Goal: Transaction & Acquisition: Purchase product/service

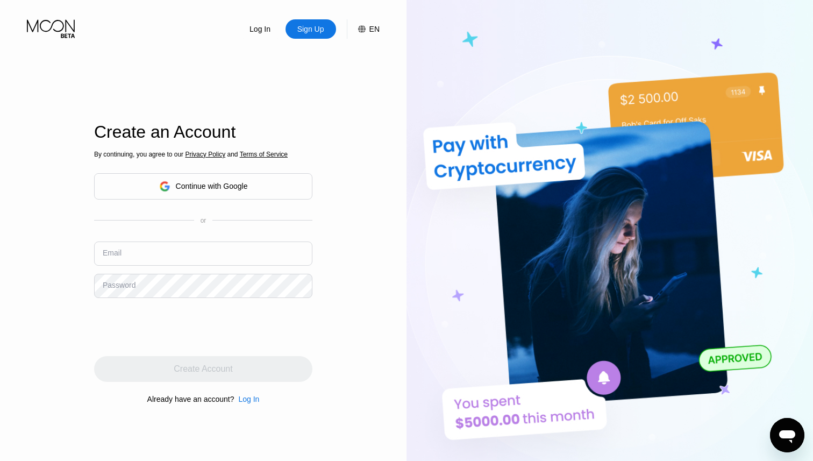
click at [206, 248] on input "text" at bounding box center [203, 253] width 218 height 24
click at [184, 253] on input "text" at bounding box center [203, 253] width 218 height 24
type input "[EMAIL_ADDRESS][DOMAIN_NAME]"
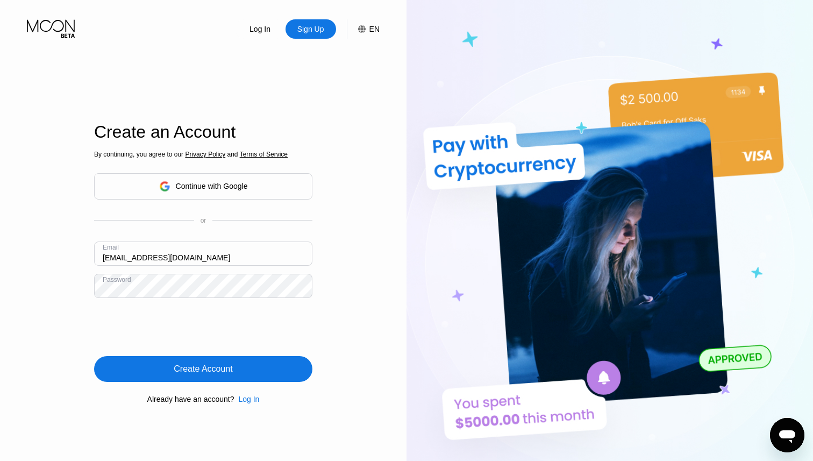
click at [202, 366] on div "Create Account" at bounding box center [203, 369] width 59 height 11
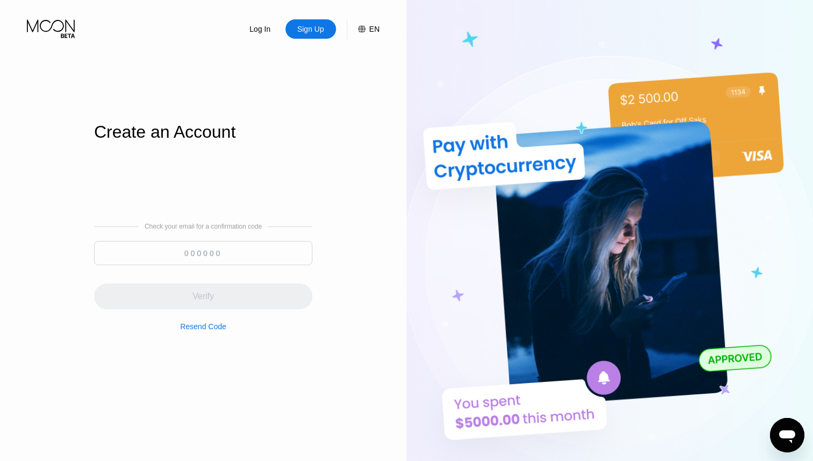
click at [225, 252] on input at bounding box center [203, 253] width 218 height 24
paste input "848720"
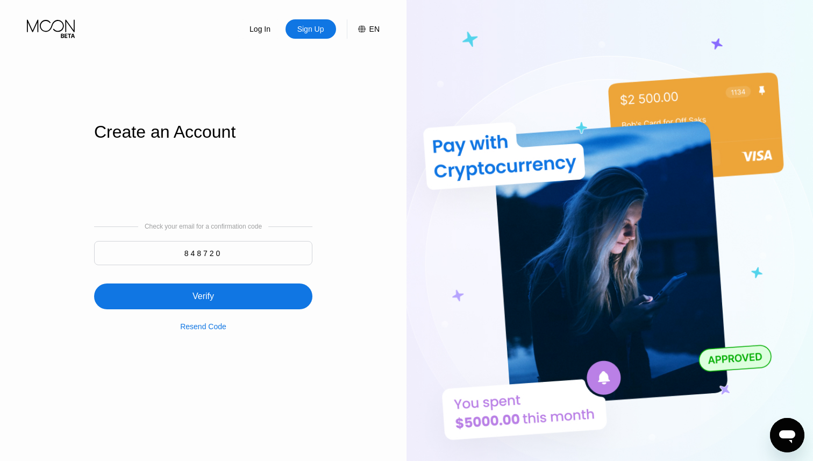
type input "848720"
click at [230, 290] on div "Verify" at bounding box center [203, 296] width 218 height 26
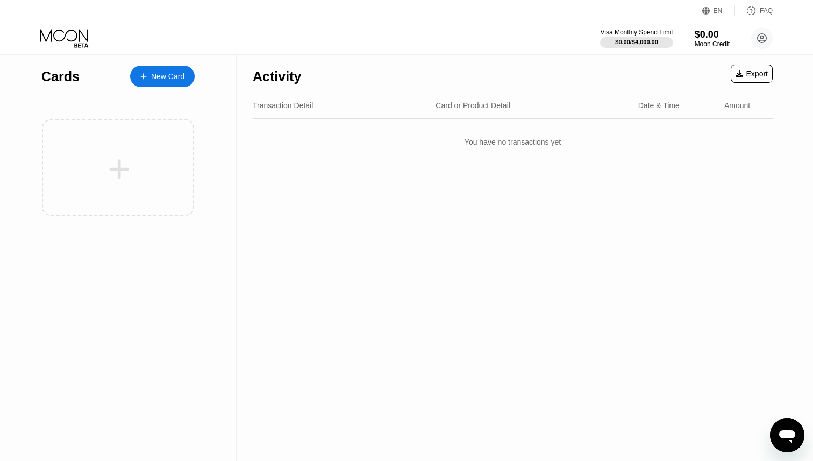
click at [174, 76] on div "New Card" at bounding box center [167, 76] width 33 height 9
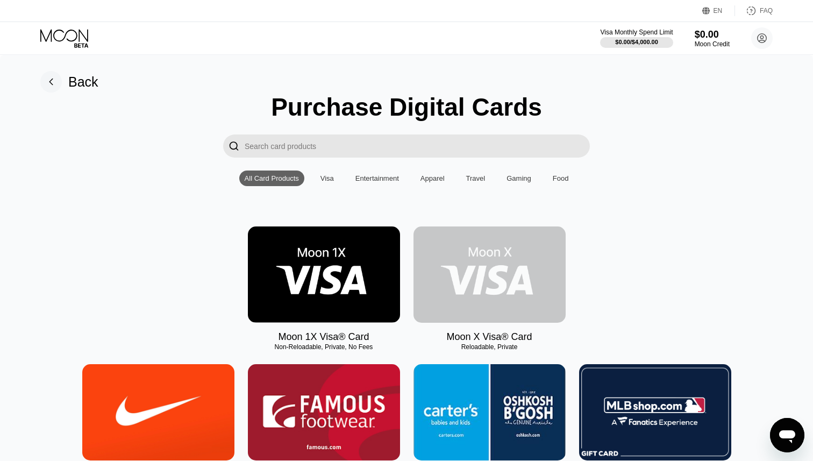
click at [493, 274] on img at bounding box center [490, 274] width 152 height 96
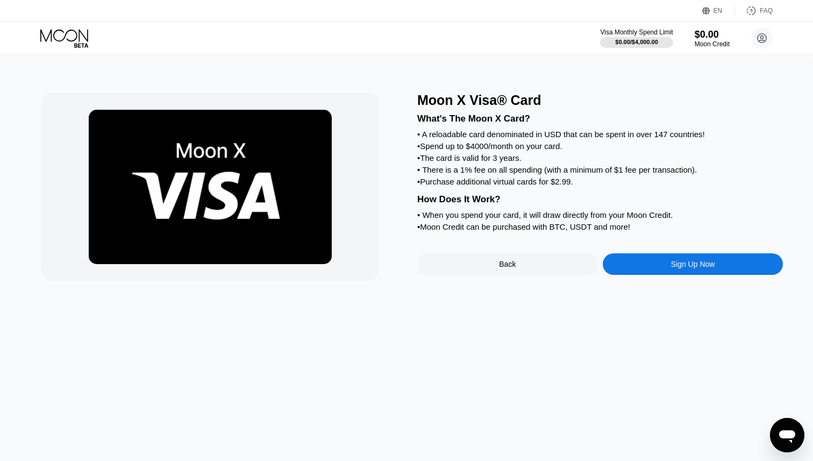
click at [478, 136] on div "• A reloadable card denominated in USD that can be spent in over 147 countries!" at bounding box center [600, 134] width 366 height 9
click at [499, 136] on div "• A reloadable card denominated in USD that can be spent in over 147 countries!" at bounding box center [600, 134] width 366 height 9
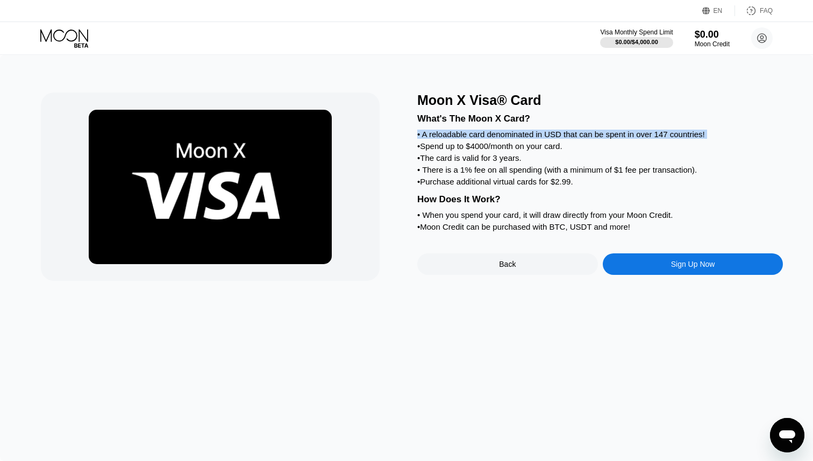
click at [499, 136] on div "• A reloadable card denominated in USD that can be spent in over 147 countries!" at bounding box center [600, 134] width 366 height 9
click at [501, 136] on div "• A reloadable card denominated in USD that can be spent in over 147 countries!" at bounding box center [600, 134] width 366 height 9
click at [491, 145] on div "• Spend up to $4000/month on your card." at bounding box center [600, 145] width 366 height 9
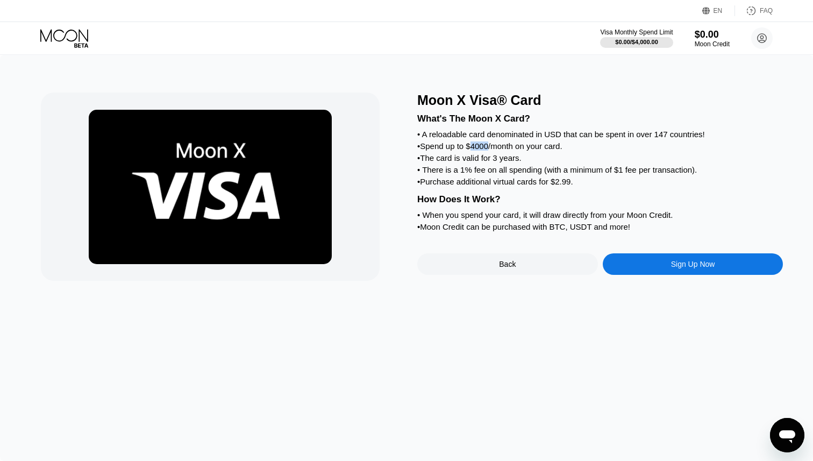
click at [491, 145] on div "• Spend up to $4000/month on your card." at bounding box center [600, 145] width 366 height 9
click at [481, 159] on div "• The card is valid for 3 years." at bounding box center [600, 157] width 366 height 9
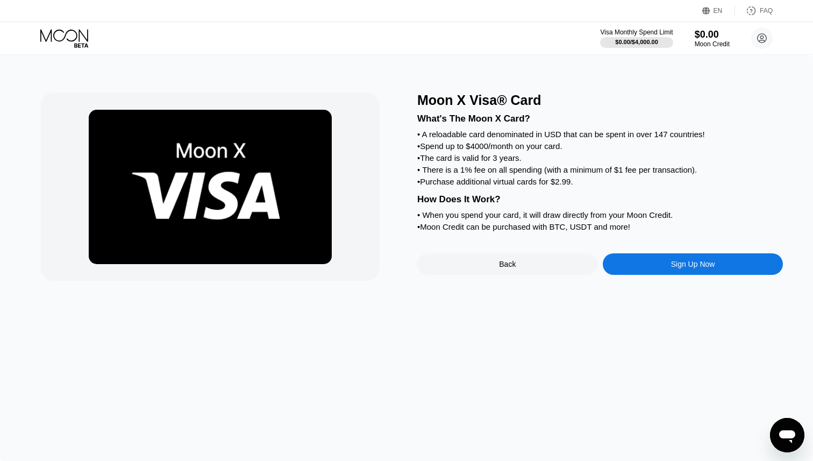
click at [515, 172] on div "• There is a 1% fee on all spending (with a minimum of $1 fee per transaction)." at bounding box center [600, 169] width 366 height 9
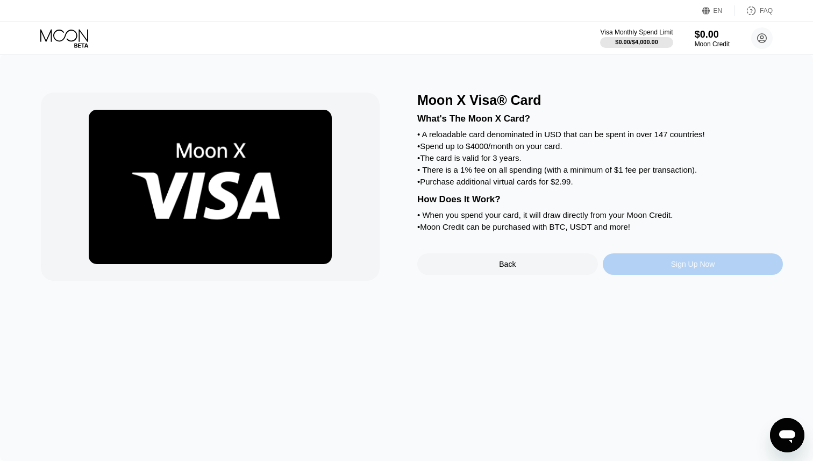
click at [699, 266] on div "Sign Up Now" at bounding box center [693, 264] width 44 height 9
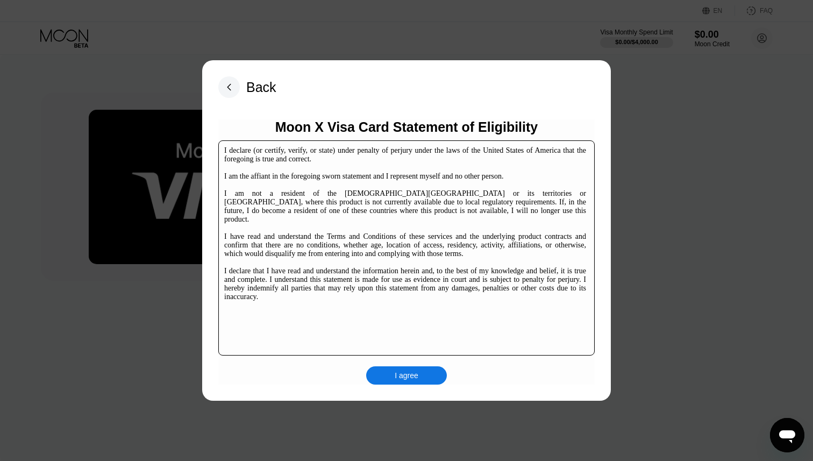
click at [406, 155] on div "I declare (or certify, verify, or state) under penalty of perjury under the law…" at bounding box center [405, 223] width 362 height 155
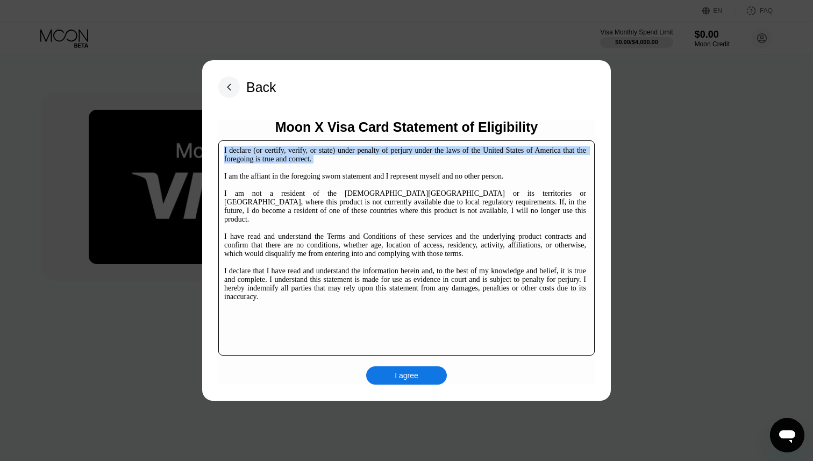
click at [406, 155] on div "I declare (or certify, verify, or state) under penalty of perjury under the law…" at bounding box center [405, 223] width 362 height 155
click at [412, 372] on div "I agree" at bounding box center [407, 376] width 24 height 10
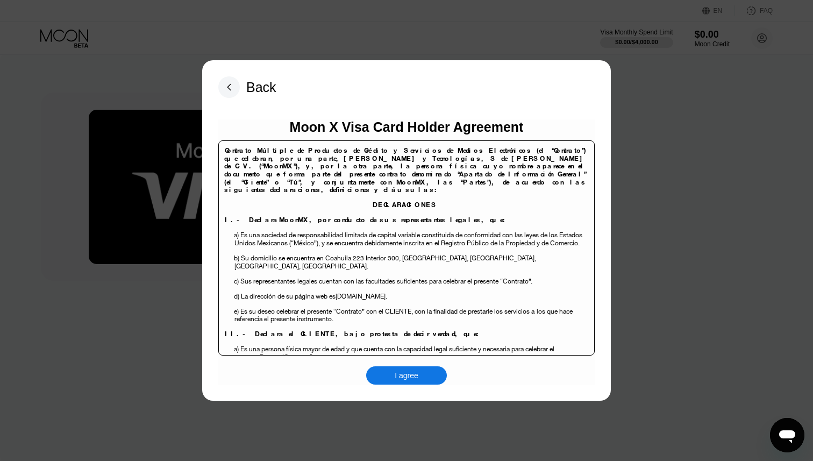
click at [410, 375] on div "I agree" at bounding box center [407, 376] width 24 height 10
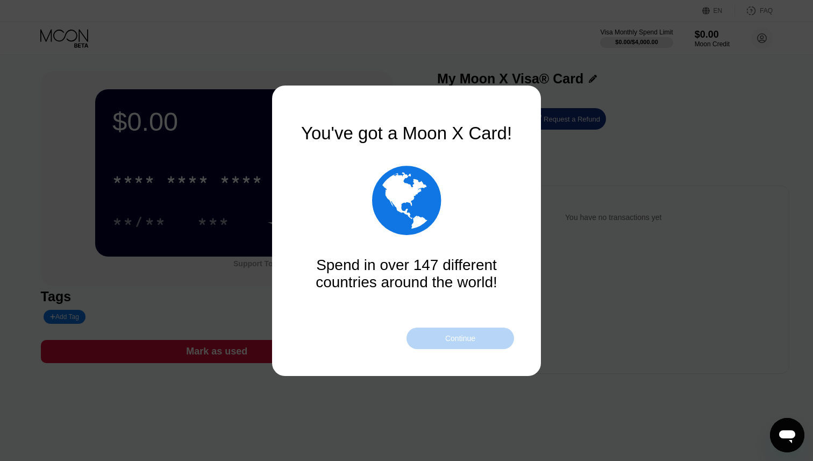
click at [464, 336] on div "Continue" at bounding box center [460, 338] width 30 height 9
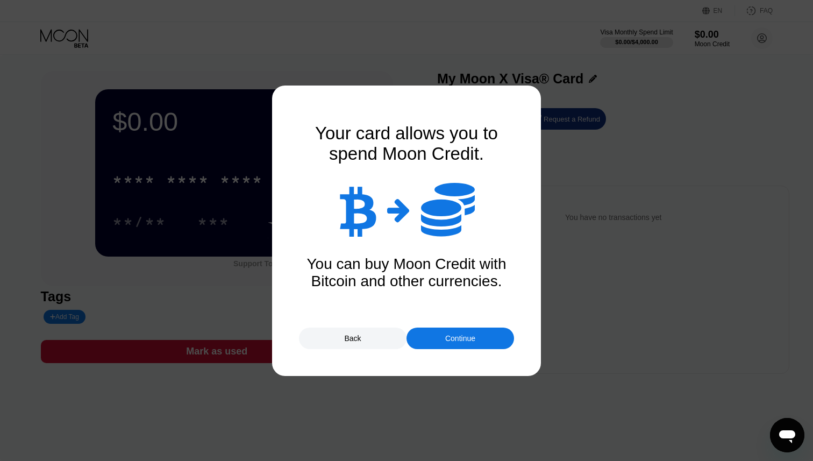
click at [470, 335] on div "Continue" at bounding box center [460, 338] width 30 height 9
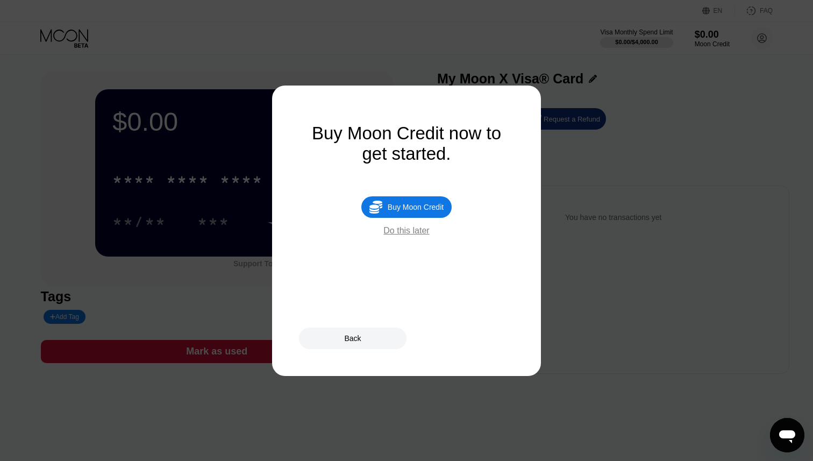
click at [409, 231] on div "Do this later" at bounding box center [406, 231] width 46 height 10
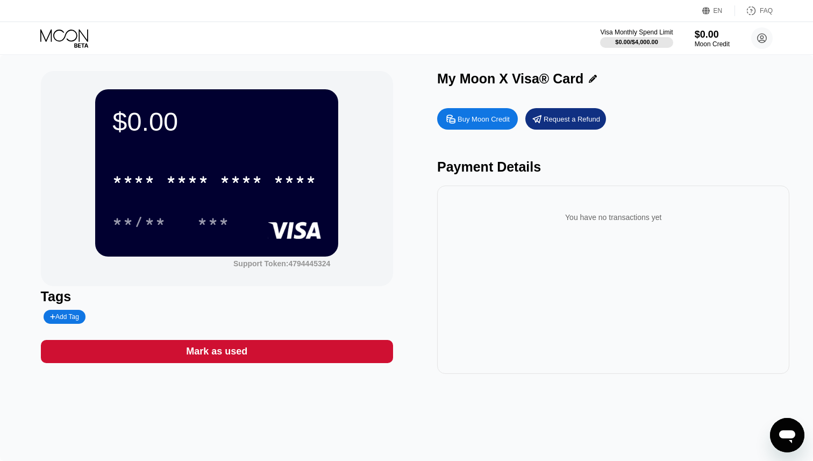
click at [65, 34] on icon at bounding box center [64, 35] width 48 height 12
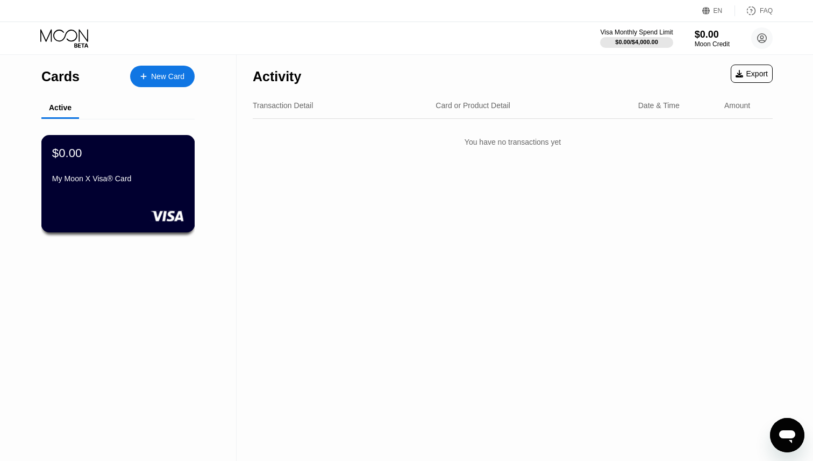
click at [130, 174] on div "$0.00 My Moon X Visa® Card" at bounding box center [118, 166] width 132 height 41
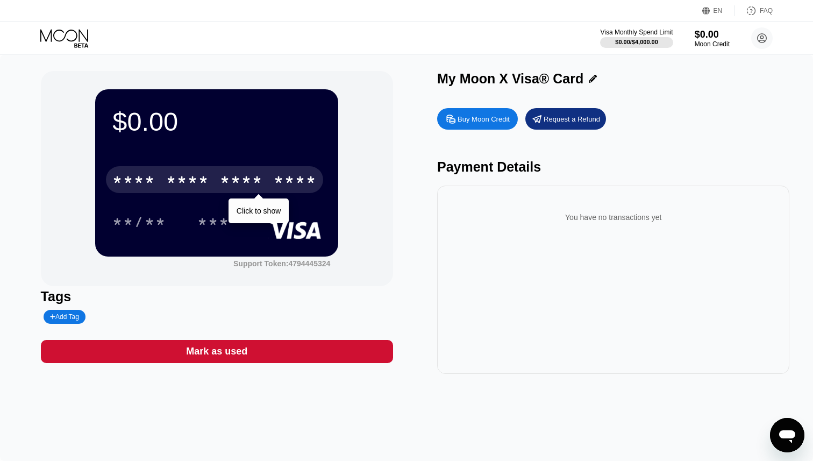
click at [200, 176] on div "* * * *" at bounding box center [187, 181] width 43 height 17
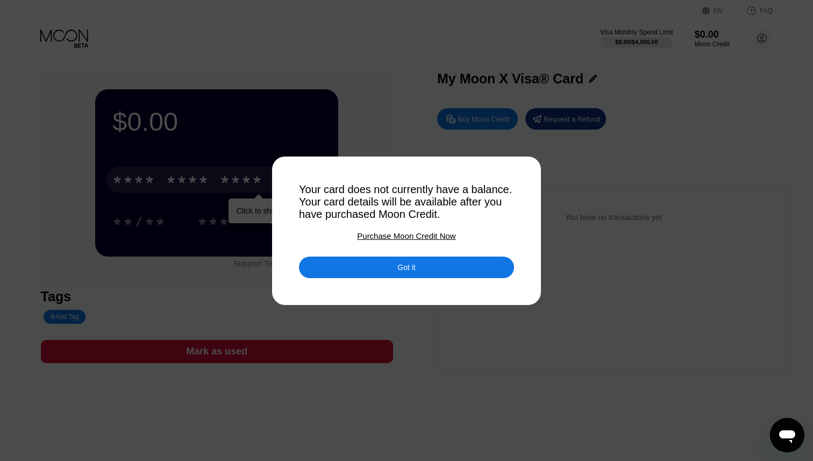
click at [382, 190] on div "Your card does not currently have a balance. Your card details will be availabl…" at bounding box center [406, 201] width 215 height 37
click at [416, 260] on div "Got it" at bounding box center [406, 268] width 215 height 22
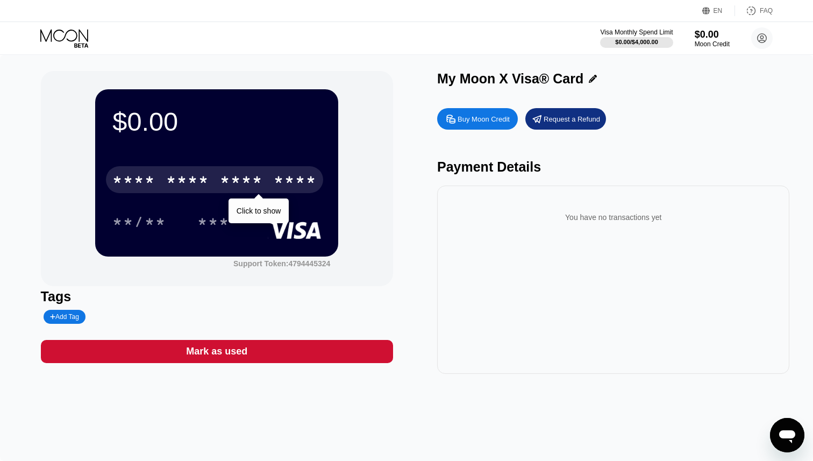
click at [300, 285] on div "$0.00 * * * * * * * * * * * * **** Click to show **/** *** Support Token: 47944…" at bounding box center [217, 178] width 352 height 215
click at [484, 115] on div "Buy Moon Credit" at bounding box center [484, 119] width 52 height 9
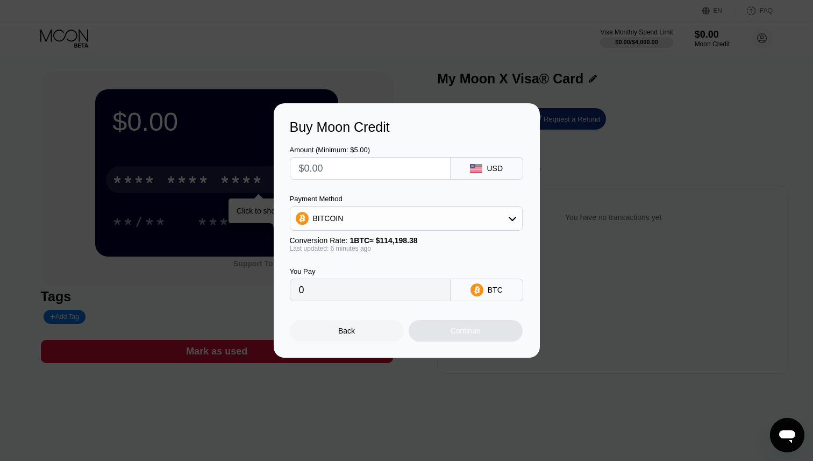
click at [482, 166] on rect at bounding box center [476, 168] width 12 height 9
click at [400, 169] on input "text" at bounding box center [370, 169] width 143 height 22
type input "$5"
type input "0.00004379"
type input "$5"
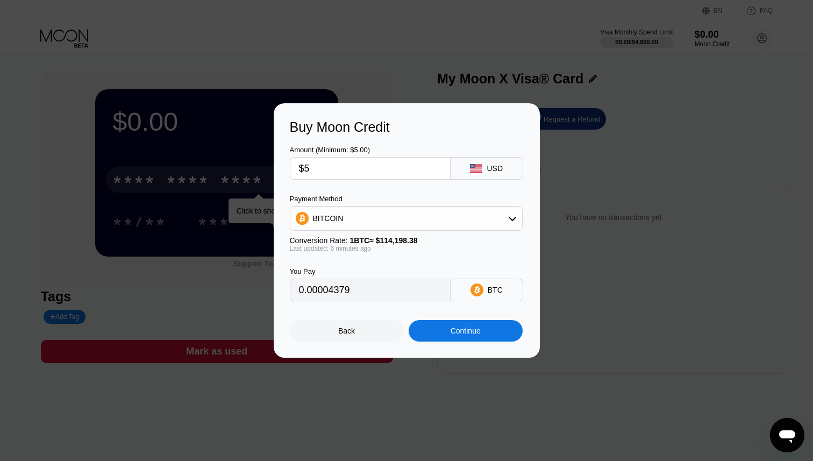
click at [399, 188] on div "Amount (Minimum: $5.00) $5 USD Payment Method BITCOIN Conversion Rate: 1 BTC ≈ …" at bounding box center [407, 218] width 234 height 166
click at [310, 152] on div "Amount (Minimum: $5.00)" at bounding box center [370, 150] width 161 height 8
click at [448, 212] on div "BITCOIN" at bounding box center [406, 219] width 232 height 22
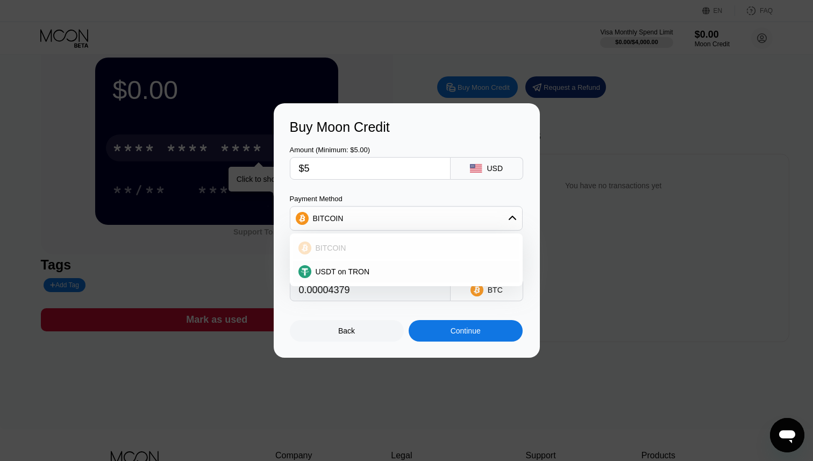
scroll to position [41, 0]
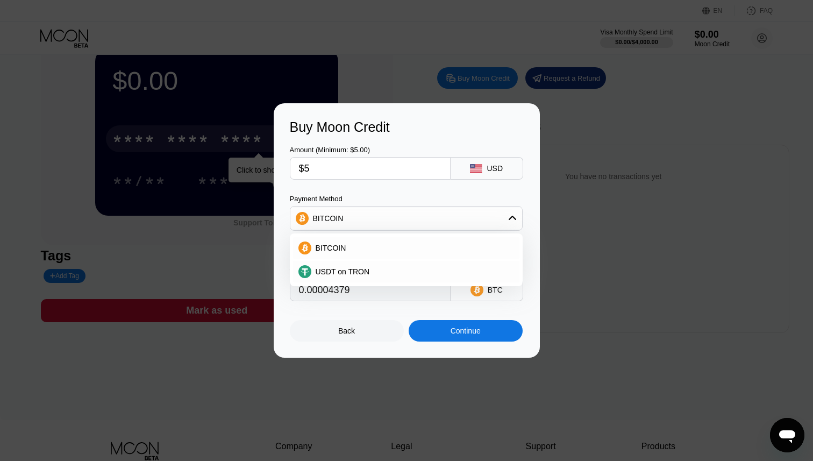
click at [425, 195] on div "Payment Method" at bounding box center [406, 199] width 233 height 8
click at [374, 249] on div "BITCOIN" at bounding box center [412, 248] width 203 height 9
click at [355, 240] on span "1 BTC ≈ $114,184.88" at bounding box center [384, 240] width 68 height 9
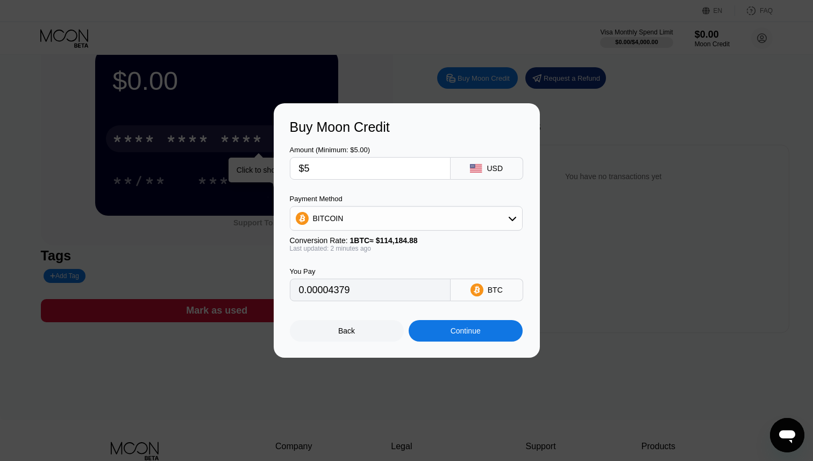
click at [355, 240] on span "1 BTC ≈ $114,184.88" at bounding box center [384, 240] width 68 height 9
click at [359, 215] on div "BITCOIN" at bounding box center [406, 219] width 232 height 22
click at [360, 267] on span "USDT on TRON" at bounding box center [343, 271] width 54 height 9
type input "5.05"
click at [367, 215] on div "USDT on TRON" at bounding box center [406, 219] width 232 height 22
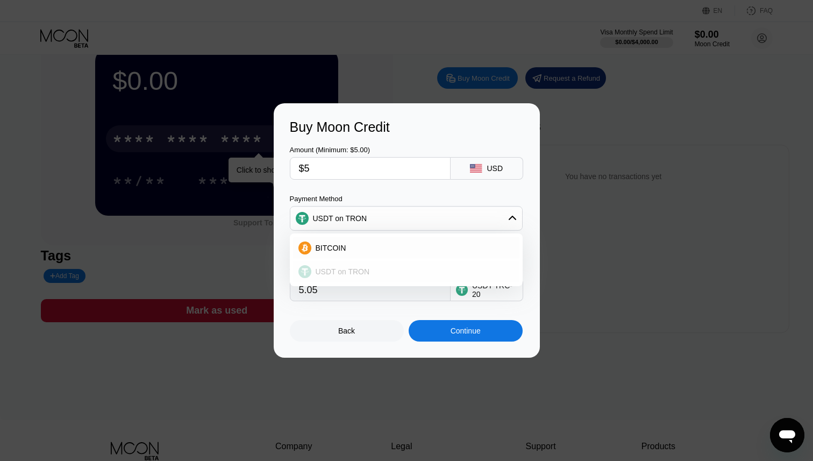
click at [362, 266] on div "USDT on TRON" at bounding box center [406, 272] width 226 height 22
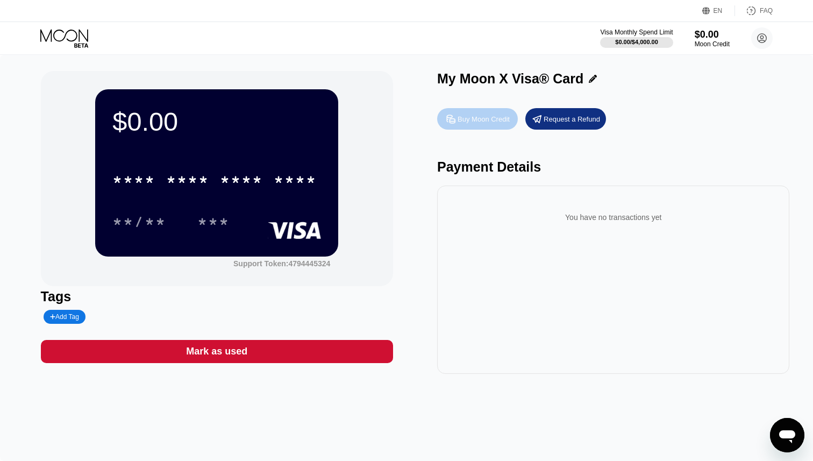
click at [494, 119] on div "Buy Moon Credit" at bounding box center [484, 119] width 52 height 9
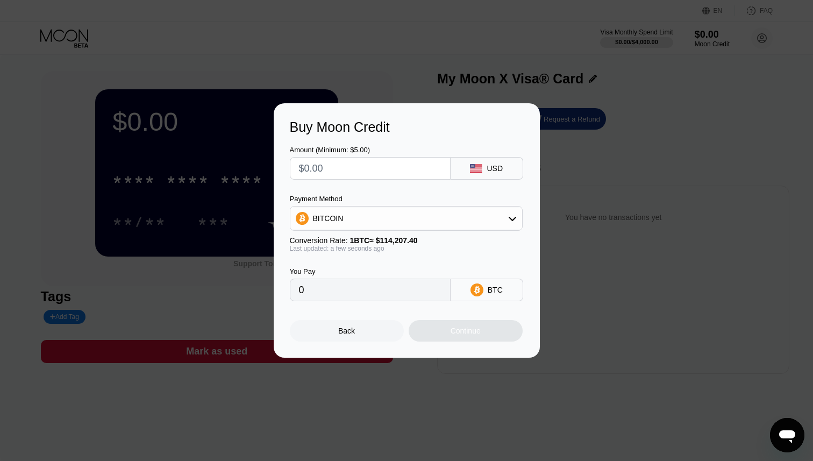
click at [423, 220] on div "BITCOIN" at bounding box center [406, 219] width 232 height 22
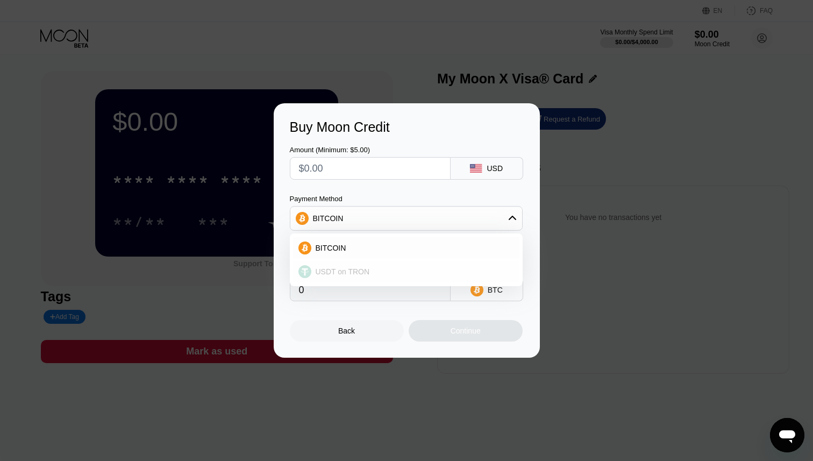
click at [384, 269] on div "USDT on TRON" at bounding box center [412, 271] width 203 height 9
type input "0.00"
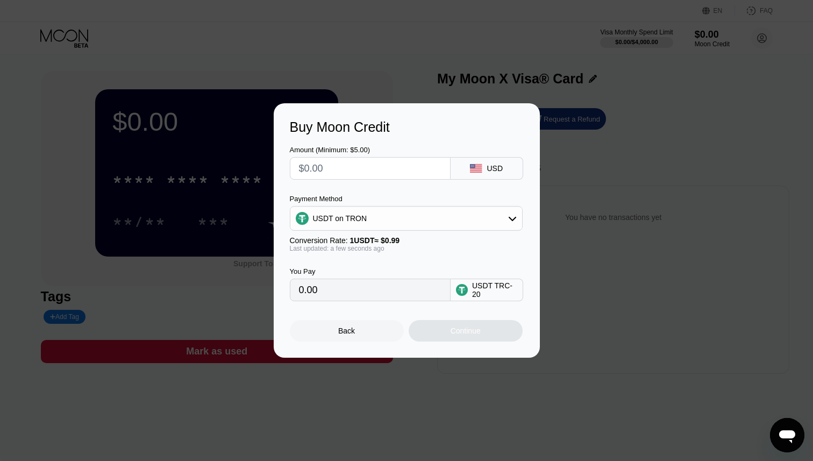
click at [366, 174] on input "text" at bounding box center [370, 169] width 143 height 22
click at [381, 163] on input "text" at bounding box center [370, 169] width 143 height 22
type input "$5"
type input "5.05"
type input "$5"
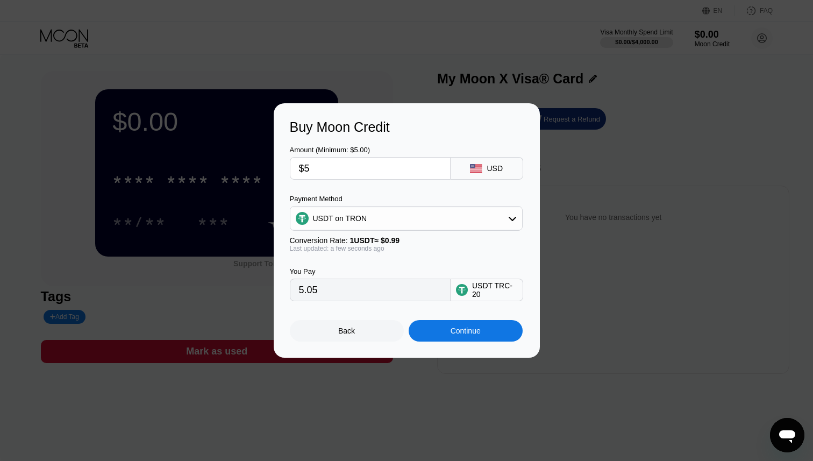
click at [387, 259] on div "You Pay 5.05 USDT TRC-20" at bounding box center [407, 276] width 234 height 49
click at [475, 329] on div "Continue" at bounding box center [466, 330] width 30 height 9
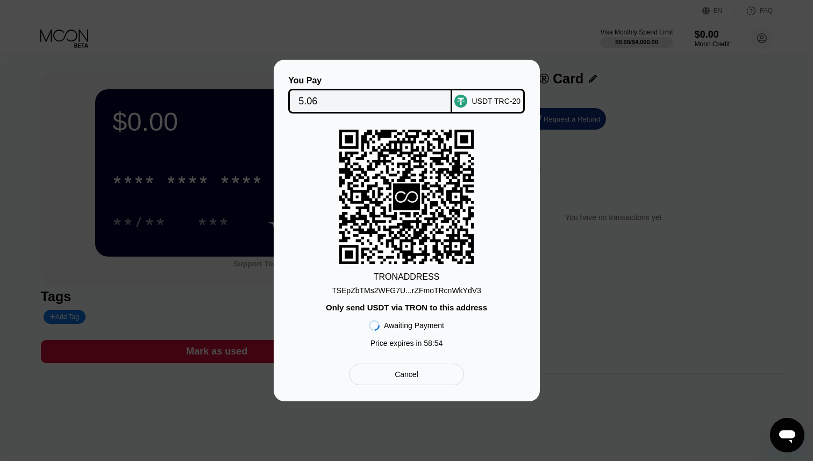
click at [417, 293] on div "TSEpZbTMs2WFG7U...rZFmoTRcnWkYdV3" at bounding box center [406, 290] width 149 height 9
click at [416, 372] on div "Cancel" at bounding box center [407, 374] width 24 height 10
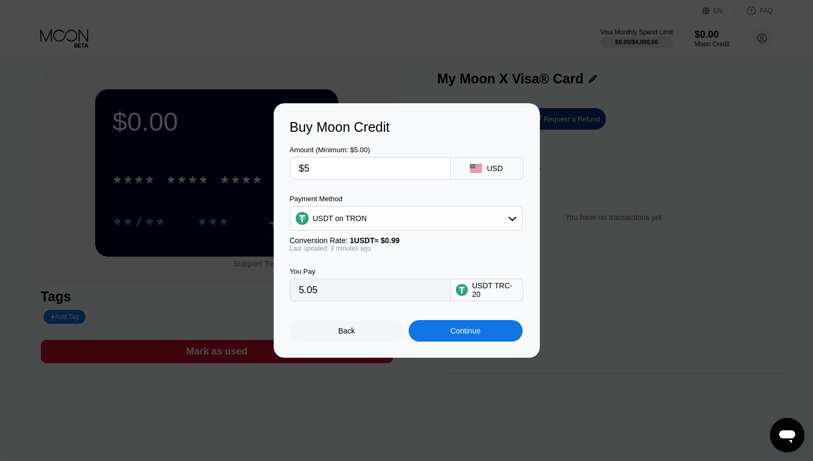
click at [441, 220] on div "USDT on TRON" at bounding box center [406, 219] width 232 height 22
click at [423, 241] on div "BITCOIN" at bounding box center [406, 248] width 226 height 22
type input "0.00004380"
click at [467, 329] on div "Continue" at bounding box center [466, 330] width 30 height 9
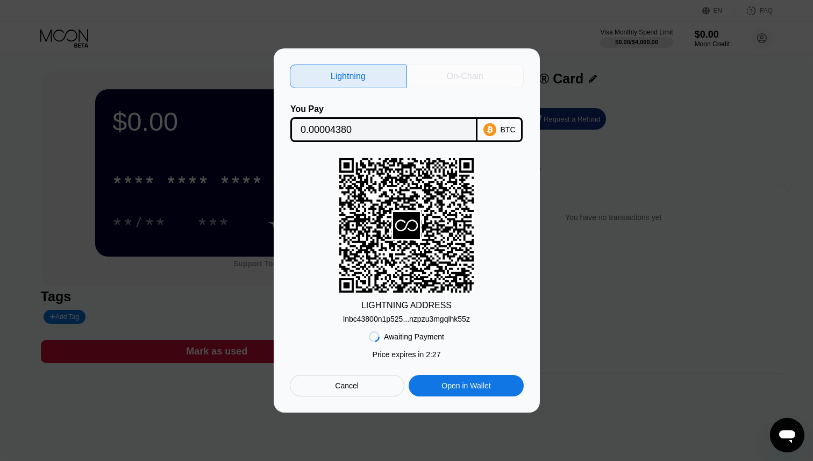
click at [470, 74] on div "On-Chain" at bounding box center [465, 76] width 37 height 11
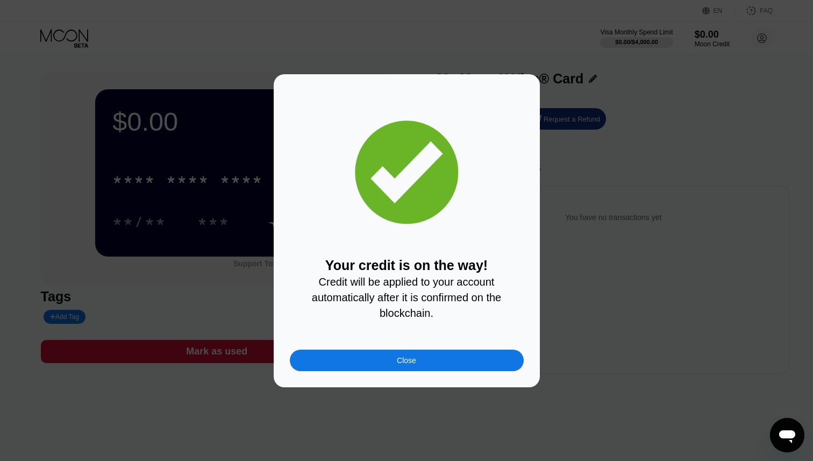
click at [410, 361] on div "Close" at bounding box center [406, 360] width 19 height 9
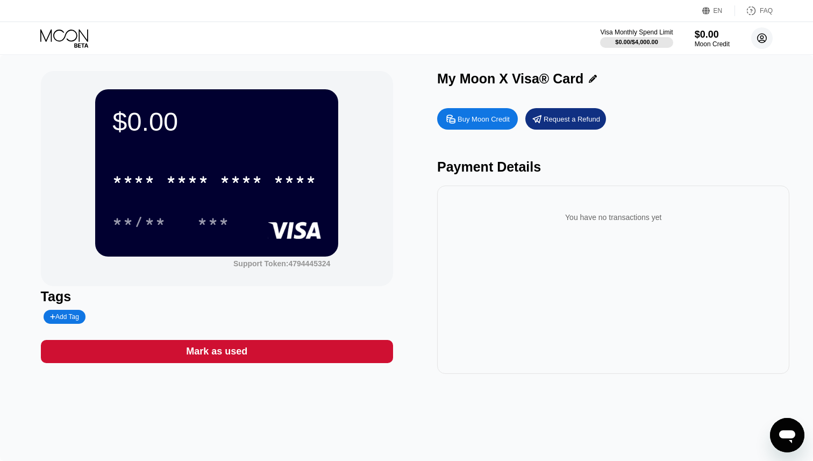
click at [762, 38] on circle at bounding box center [762, 38] width 22 height 22
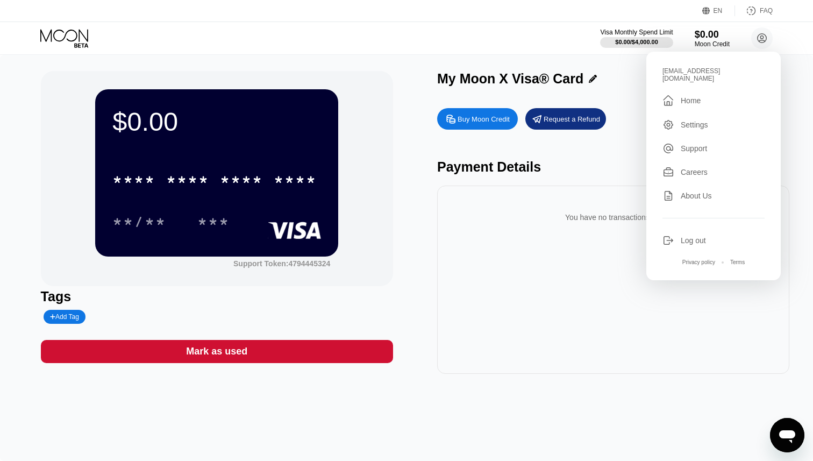
click at [398, 67] on div "$0.00 * * * * * * * * * * * * **** **/** *** Support Token: 4794445324 Tags Add…" at bounding box center [406, 258] width 813 height 406
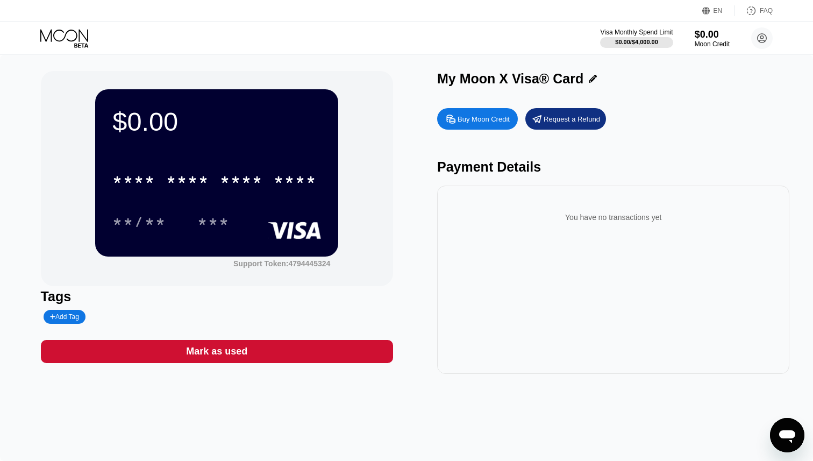
click at [726, 105] on div "Buy Moon Credit Request a Refund Payment Details You have no transactions yet" at bounding box center [613, 238] width 352 height 271
click at [708, 109] on div "Buy Moon Credit Request a Refund" at bounding box center [613, 119] width 352 height 22
click at [757, 37] on circle at bounding box center [762, 38] width 22 height 22
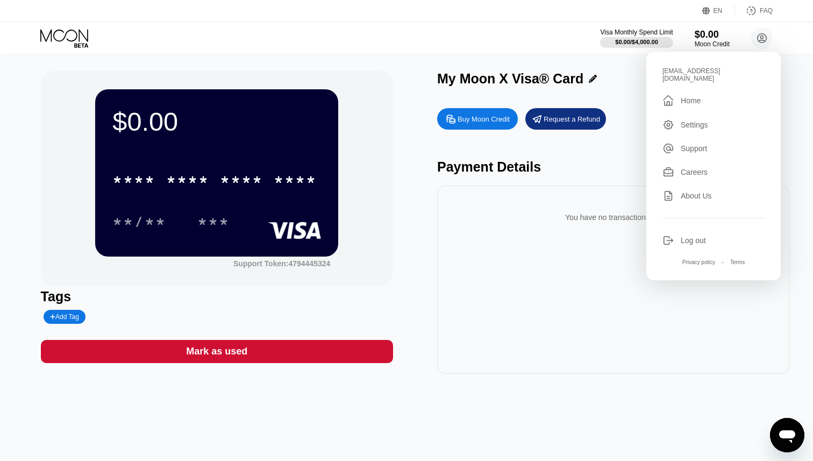
click at [706, 94] on div " Home" at bounding box center [713, 100] width 102 height 13
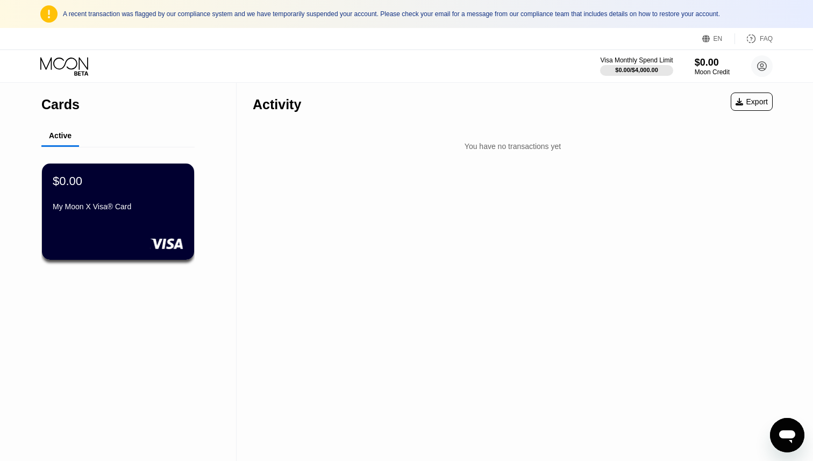
click at [269, 12] on div "A recent transaction was flagged by our compliance system and we have temporari…" at bounding box center [418, 14] width 710 height 8
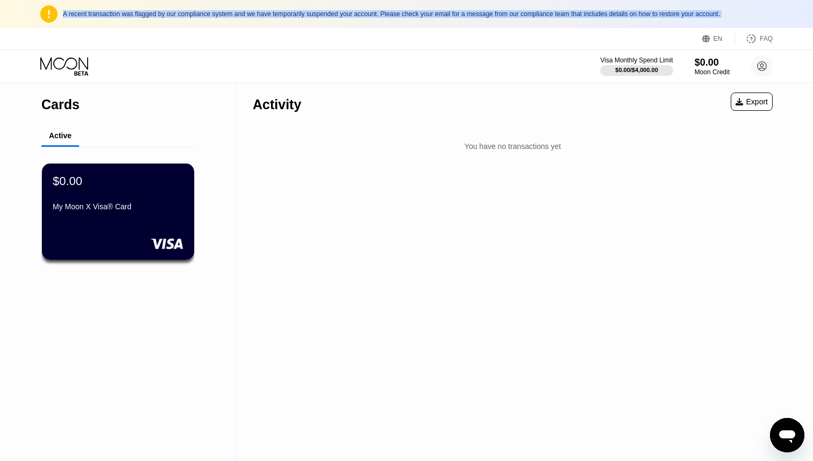
click at [269, 12] on div "A recent transaction was flagged by our compliance system and we have temporari…" at bounding box center [418, 14] width 710 height 8
click at [286, 25] on div "A recent transaction was flagged by our compliance system and we have temporari…" at bounding box center [406, 14] width 813 height 28
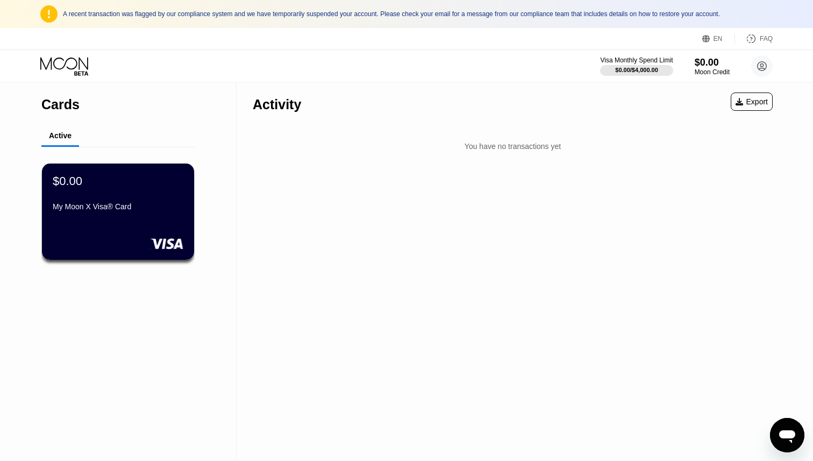
click at [624, 10] on div "A recent transaction was flagged by our compliance system and we have temporari…" at bounding box center [418, 14] width 710 height 8
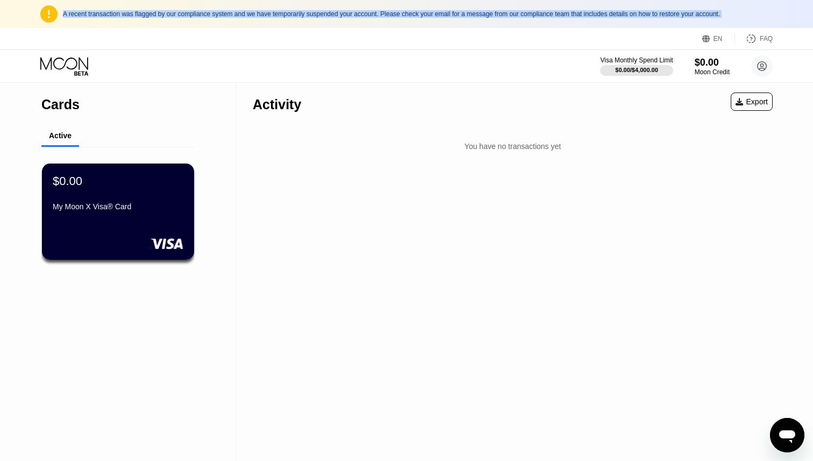
click at [624, 10] on div "A recent transaction was flagged by our compliance system and we have temporari…" at bounding box center [418, 14] width 710 height 8
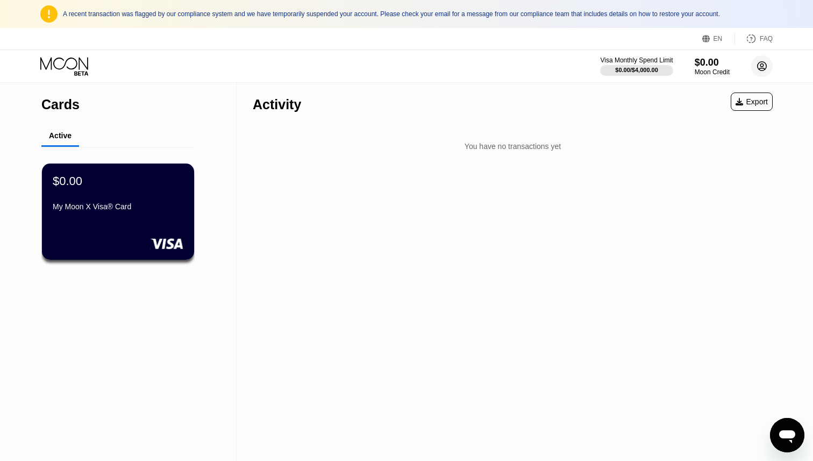
click at [762, 59] on circle at bounding box center [762, 66] width 22 height 22
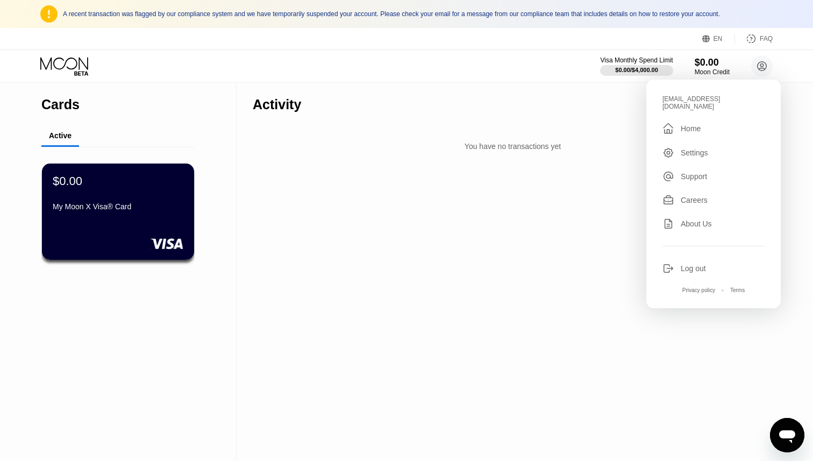
click at [702, 264] on div "Log out" at bounding box center [693, 268] width 25 height 9
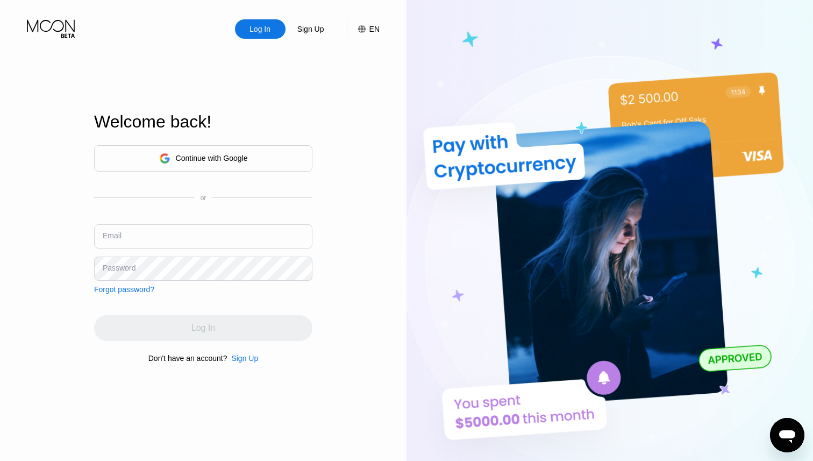
type input "[EMAIL_ADDRESS][DOMAIN_NAME]"
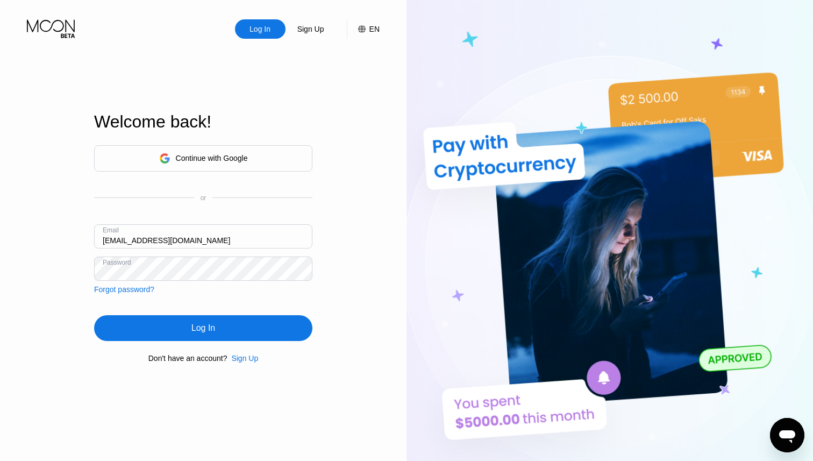
click at [227, 239] on input "[EMAIL_ADDRESS][DOMAIN_NAME]" at bounding box center [203, 236] width 218 height 24
click at [352, 277] on div "Log In Sign Up EN Language Select an item Save Welcome back! Continue with Goog…" at bounding box center [203, 253] width 407 height 507
click at [249, 357] on div "Sign Up" at bounding box center [244, 358] width 27 height 9
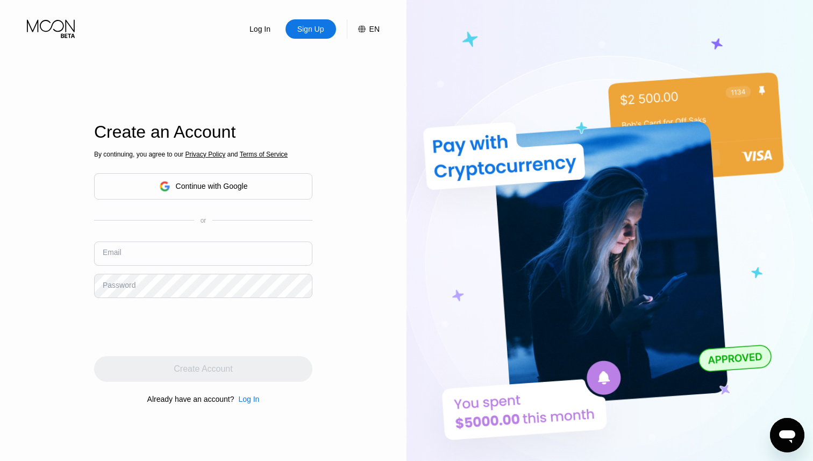
click at [216, 256] on input "text" at bounding box center [203, 253] width 218 height 24
click at [325, 258] on div "Log In Sign Up EN Language Select an item Save Create an Account By continuing,…" at bounding box center [203, 253] width 407 height 507
click at [286, 251] on input "text" at bounding box center [203, 253] width 218 height 24
click at [343, 251] on div "Log In Sign Up EN Language Select an item Save Create an Account By continuing,…" at bounding box center [203, 253] width 407 height 507
click at [279, 254] on input "text" at bounding box center [203, 253] width 218 height 24
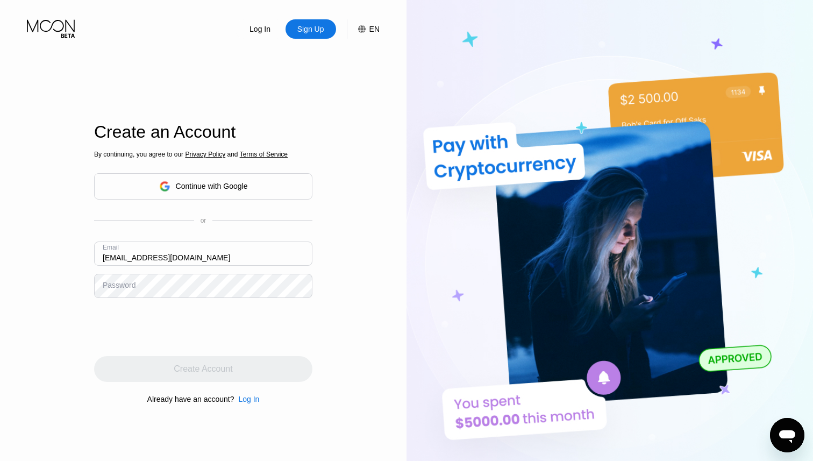
click at [112, 259] on input "mrmahboubi@gmail.com" at bounding box center [203, 253] width 218 height 24
type input "[PERSON_NAME][EMAIL_ADDRESS][DOMAIN_NAME]"
click at [334, 251] on div "Log In Sign Up EN Language Select an item Save Create an Account By continuing,…" at bounding box center [203, 253] width 407 height 507
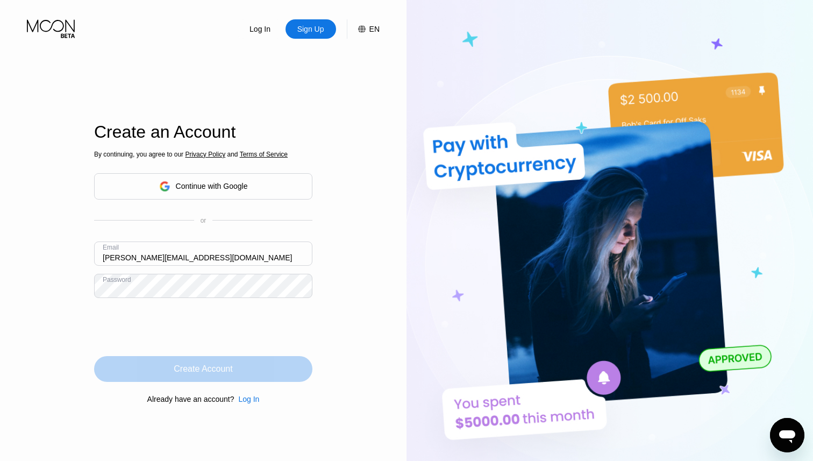
click at [273, 366] on div "Create Account" at bounding box center [203, 369] width 218 height 26
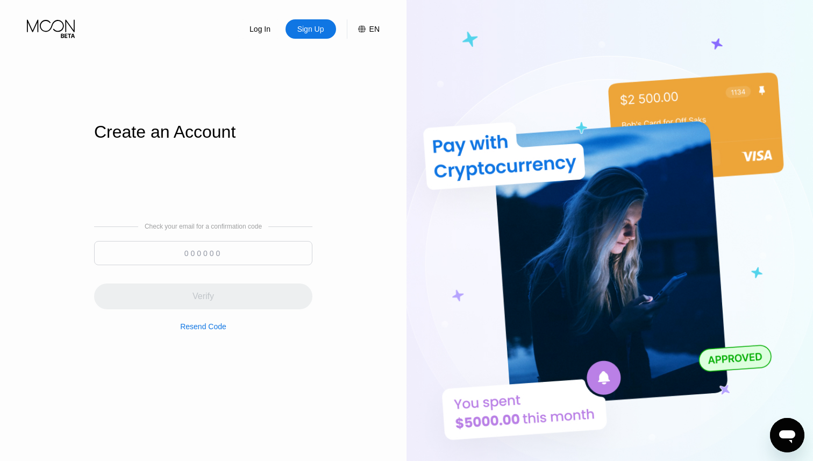
click at [153, 245] on input at bounding box center [203, 253] width 218 height 24
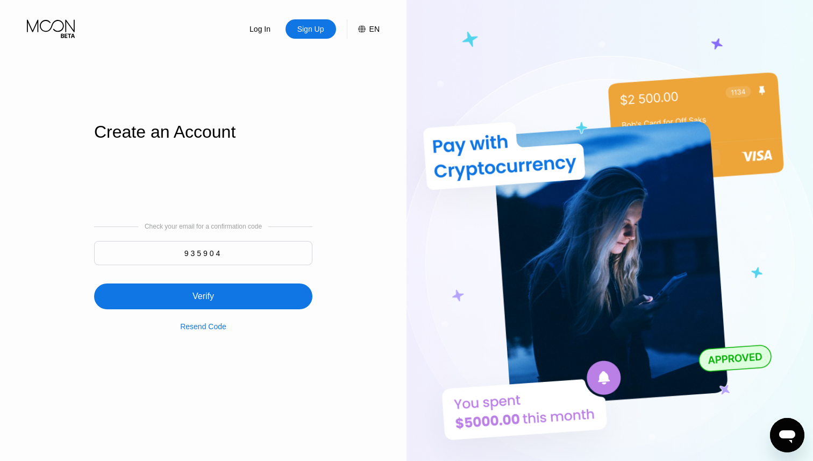
type input "935904"
click at [205, 287] on div "Verify" at bounding box center [203, 296] width 218 height 26
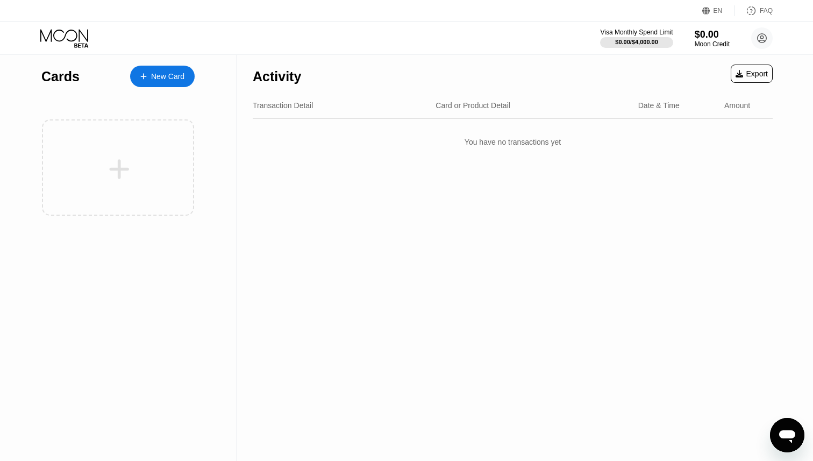
click at [173, 81] on div "New Card" at bounding box center [162, 77] width 65 height 22
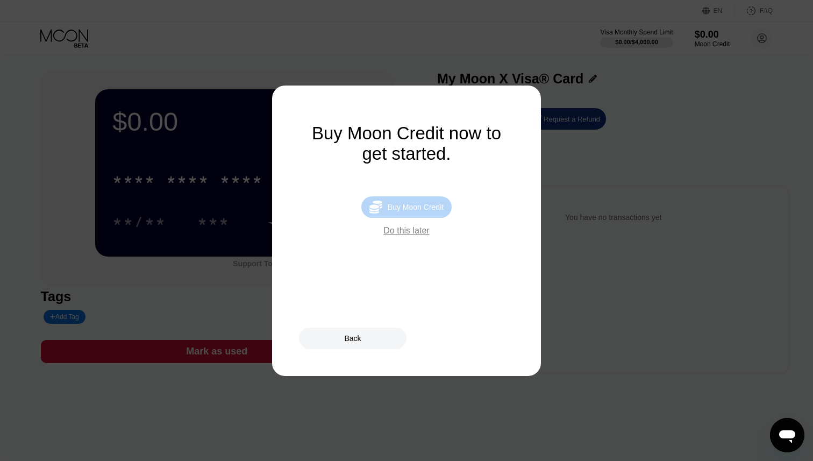
click at [417, 200] on div " Buy Moon Credit" at bounding box center [406, 207] width 90 height 22
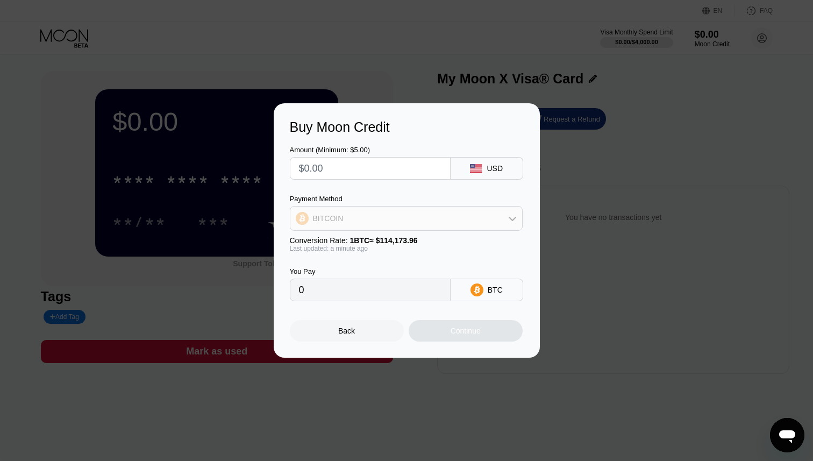
click at [398, 214] on div "BITCOIN" at bounding box center [406, 219] width 232 height 22
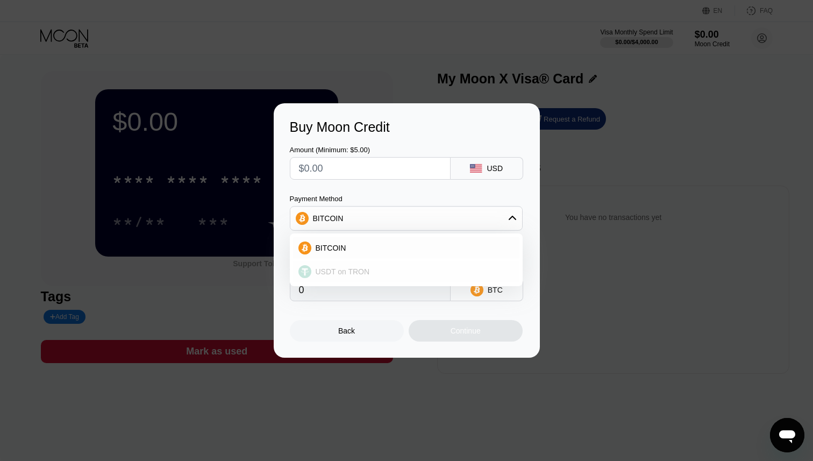
click at [381, 263] on div "USDT on TRON" at bounding box center [406, 272] width 226 height 22
type input "0.00"
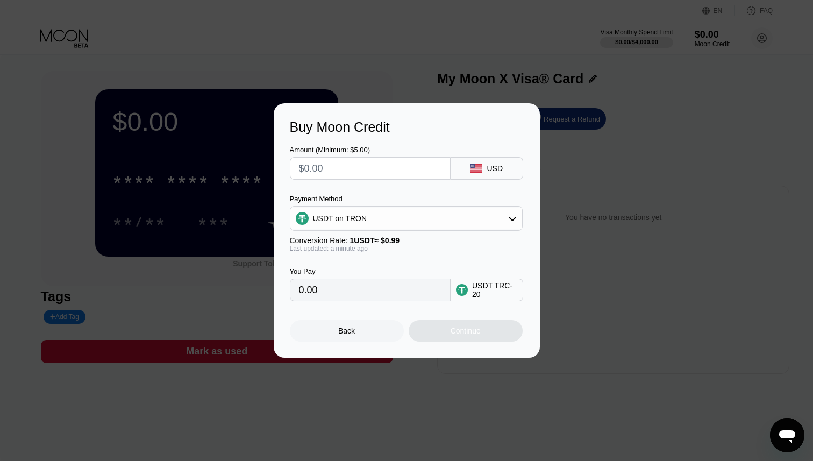
click at [369, 167] on input "text" at bounding box center [370, 169] width 143 height 22
type input "$5"
type input "5.05"
type input "$5"
click at [355, 250] on div "Last updated: a minute ago" at bounding box center [406, 249] width 233 height 8
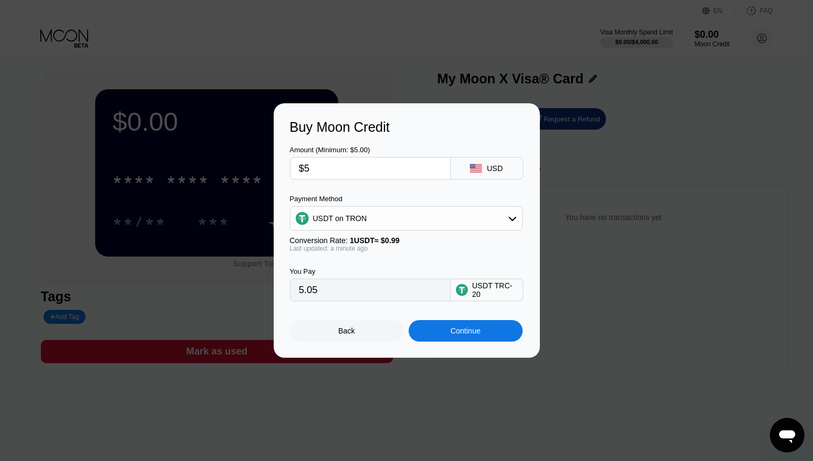
click at [460, 331] on div "Continue" at bounding box center [466, 330] width 30 height 9
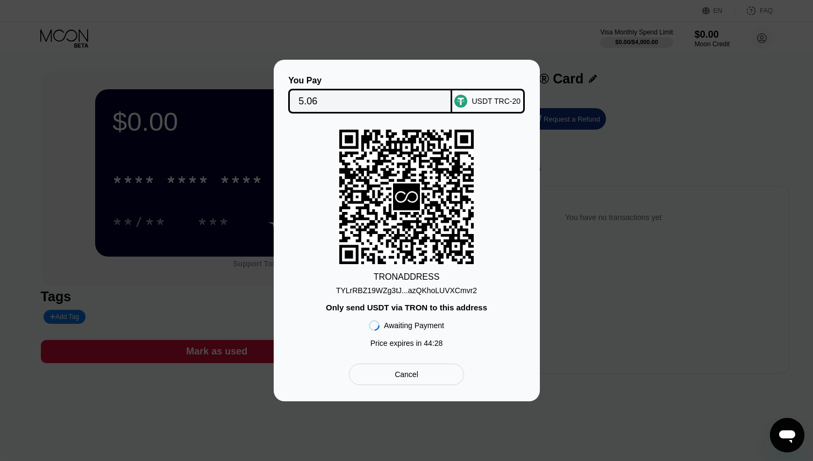
click at [431, 377] on div "Cancel" at bounding box center [406, 375] width 115 height 22
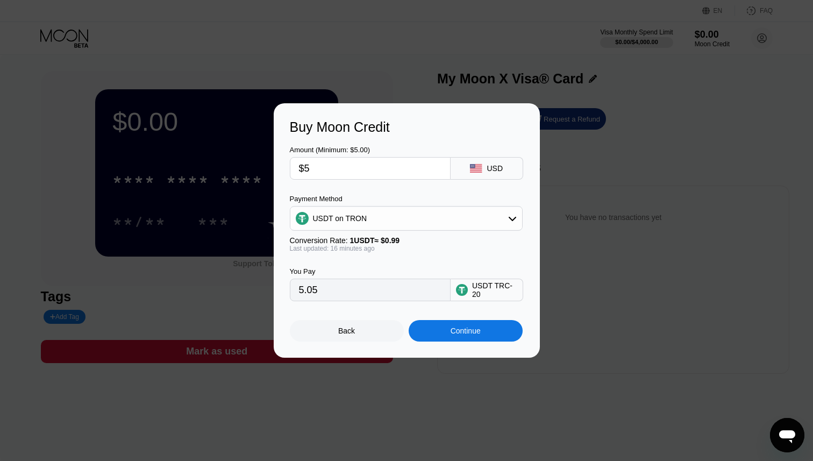
click at [351, 328] on div "Back" at bounding box center [346, 330] width 17 height 9
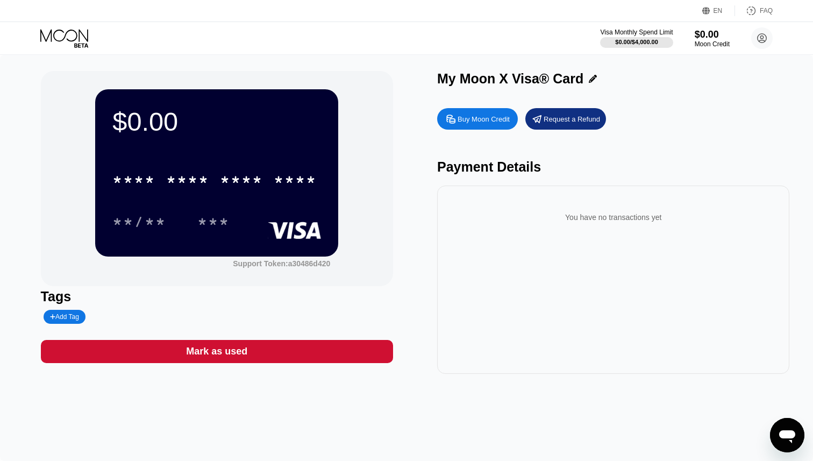
click at [395, 284] on div "$0.00 * * * * * * * * * * * * **** **/** *** Support Token: a30486d420 Tags Add…" at bounding box center [407, 222] width 732 height 303
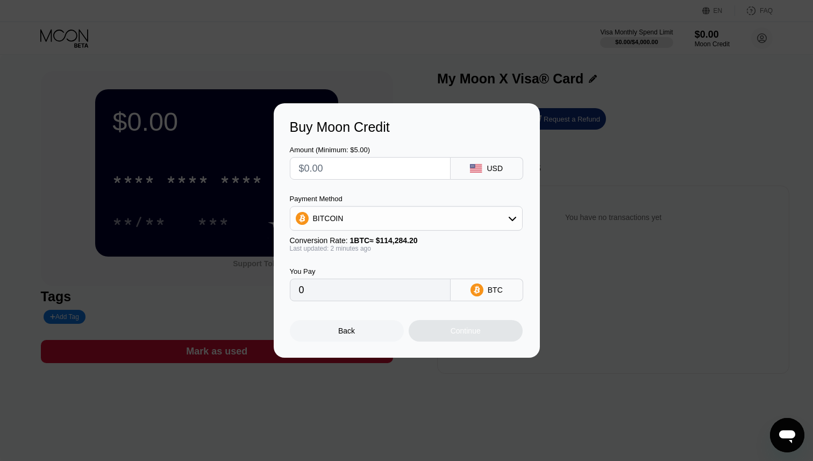
click at [345, 211] on div "BITCOIN" at bounding box center [406, 219] width 232 height 22
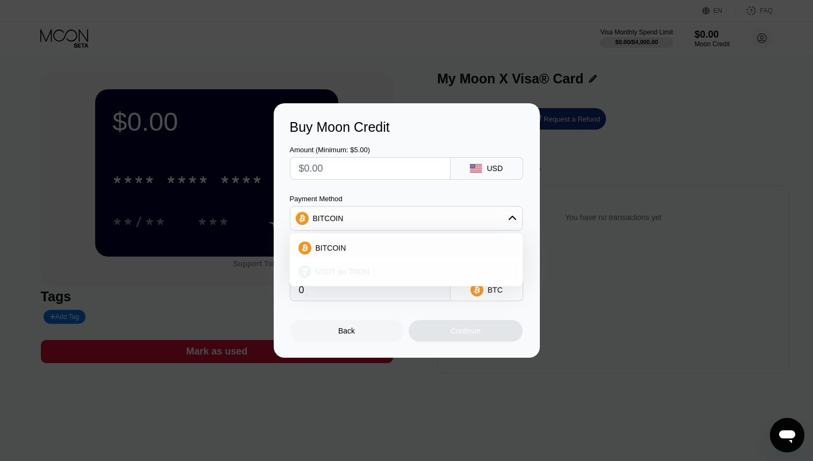
click at [338, 274] on span "USDT on TRON" at bounding box center [343, 271] width 54 height 9
type input "0.00"
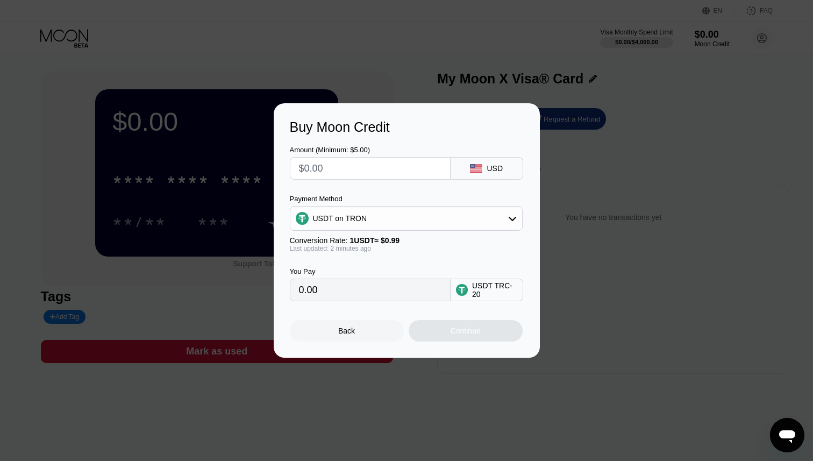
click at [366, 172] on input "text" at bounding box center [370, 169] width 143 height 22
type input "$5"
type input "5.05"
type input "$5"
click at [368, 187] on div "Amount (Minimum: $5.00) $5 USD Payment Method USDT on TRON Conversion Rate: 1 U…" at bounding box center [407, 218] width 234 height 166
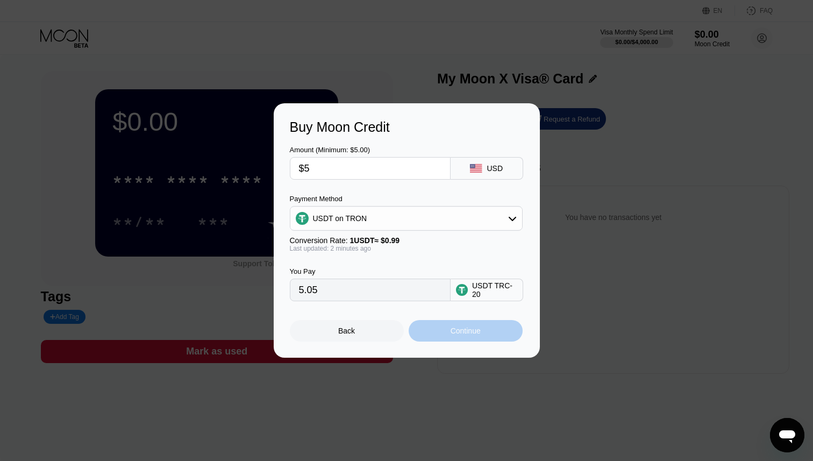
click at [476, 327] on div "Continue" at bounding box center [466, 330] width 30 height 9
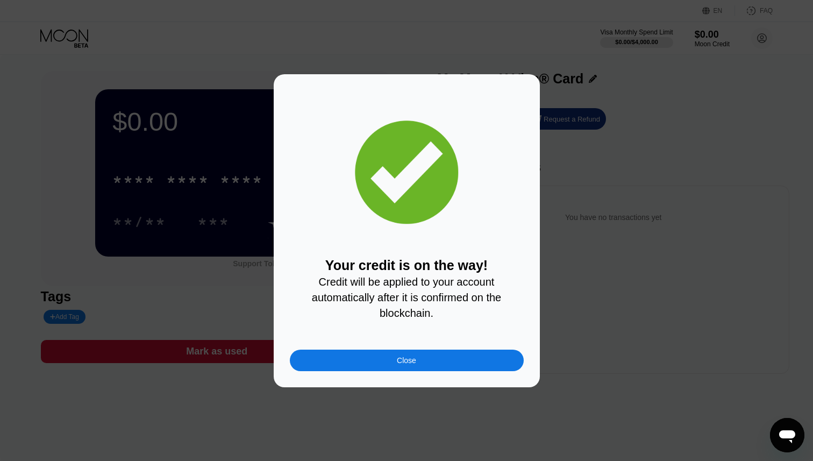
click at [424, 359] on div "Close" at bounding box center [407, 361] width 234 height 22
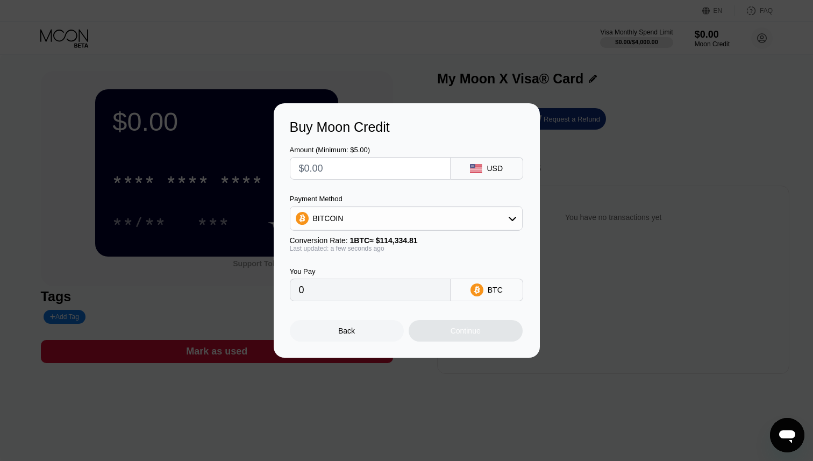
click at [352, 327] on div "Back" at bounding box center [346, 330] width 17 height 9
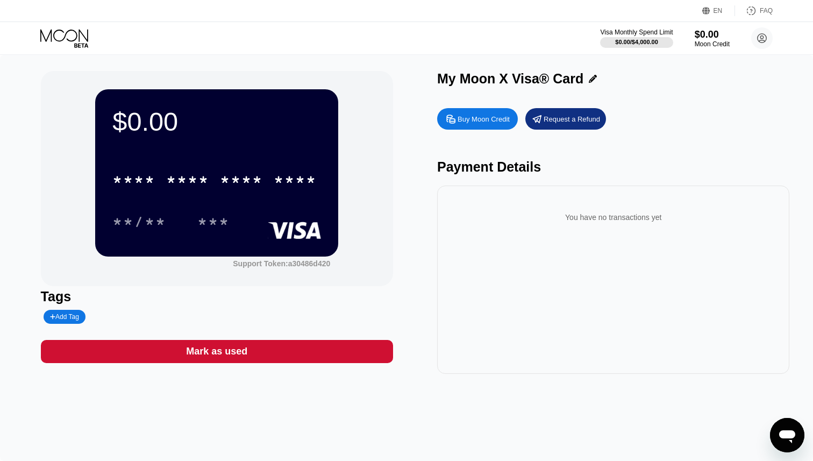
click at [629, 103] on div "Buy Moon Credit Request a Refund Payment Details You have no transactions yet" at bounding box center [613, 238] width 352 height 271
click at [69, 34] on icon at bounding box center [65, 38] width 50 height 19
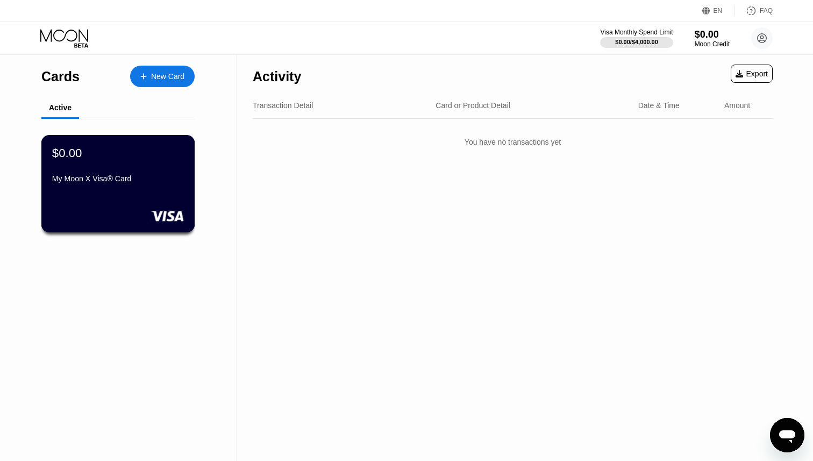
click at [145, 177] on div "My Moon X Visa® Card" at bounding box center [118, 178] width 132 height 9
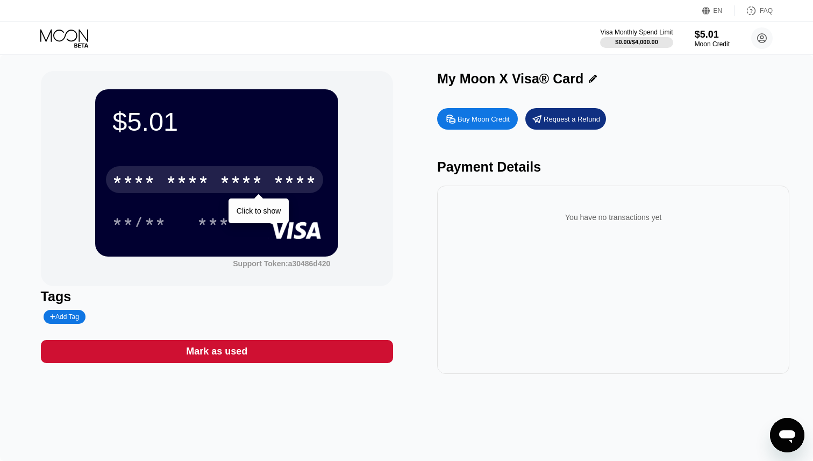
click at [283, 176] on div "****" at bounding box center [295, 181] width 43 height 17
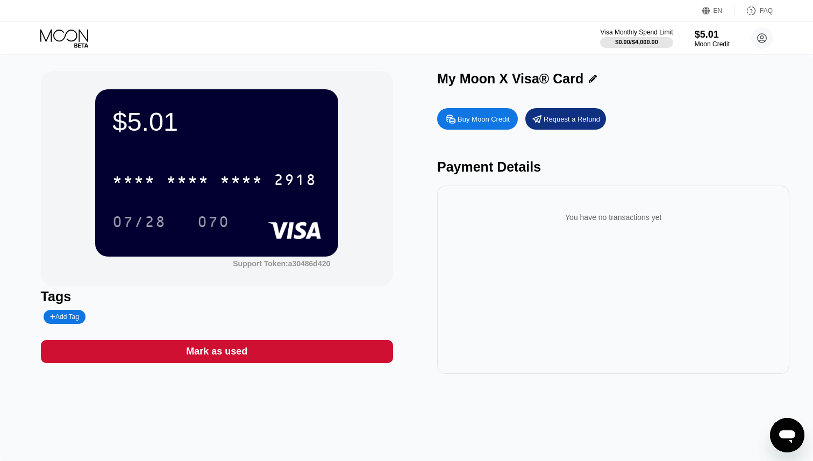
click at [74, 32] on icon at bounding box center [65, 38] width 50 height 19
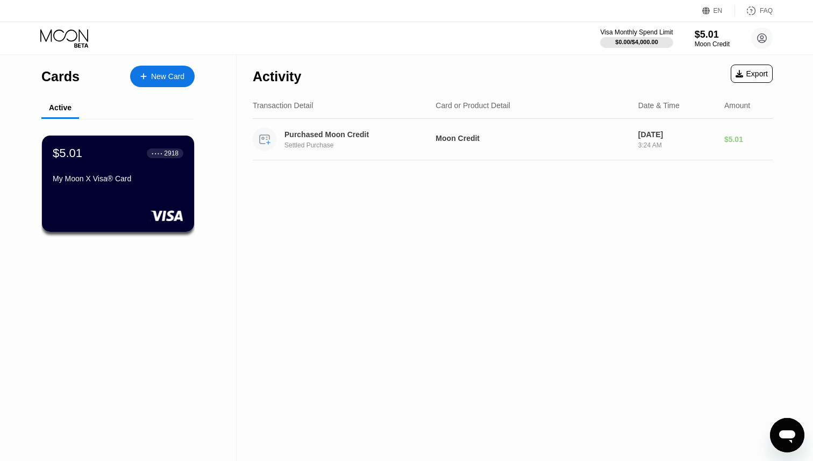
click at [402, 139] on div "Purchased Moon Credit Settled Purchase" at bounding box center [362, 139] width 157 height 19
click at [513, 136] on div "Moon Credit" at bounding box center [533, 138] width 194 height 9
click at [540, 140] on div "Moon Credit" at bounding box center [533, 138] width 194 height 9
click at [143, 188] on div "$5.01 ● ● ● ● 2918 My Moon X Visa® Card" at bounding box center [118, 183] width 154 height 97
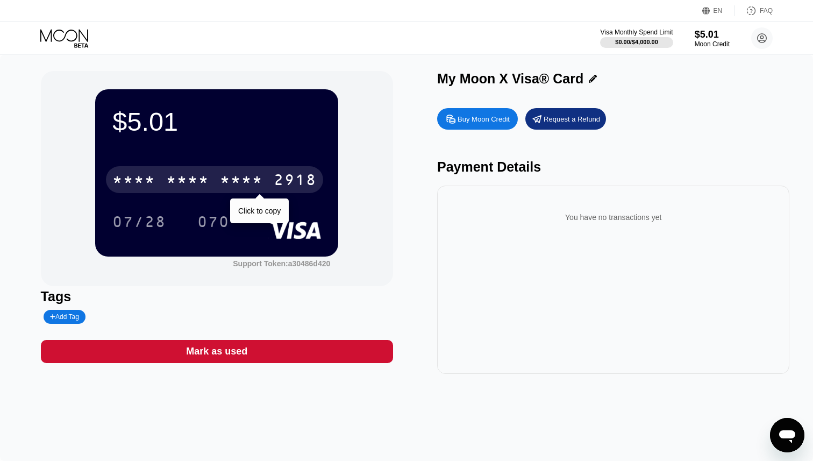
click at [298, 177] on div "2918" at bounding box center [295, 181] width 43 height 17
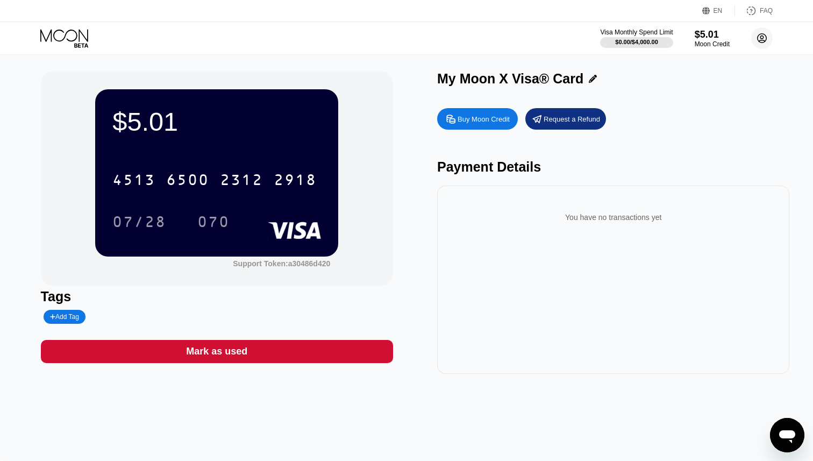
click at [759, 34] on icon at bounding box center [762, 38] width 9 height 9
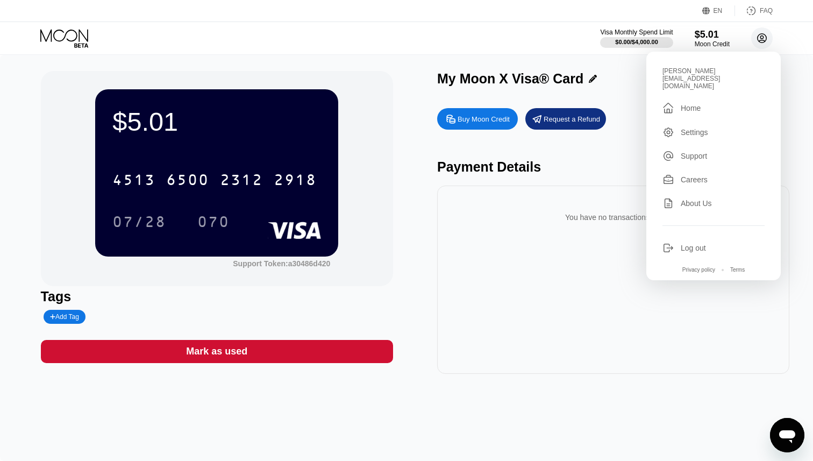
click at [759, 34] on icon at bounding box center [762, 38] width 9 height 9
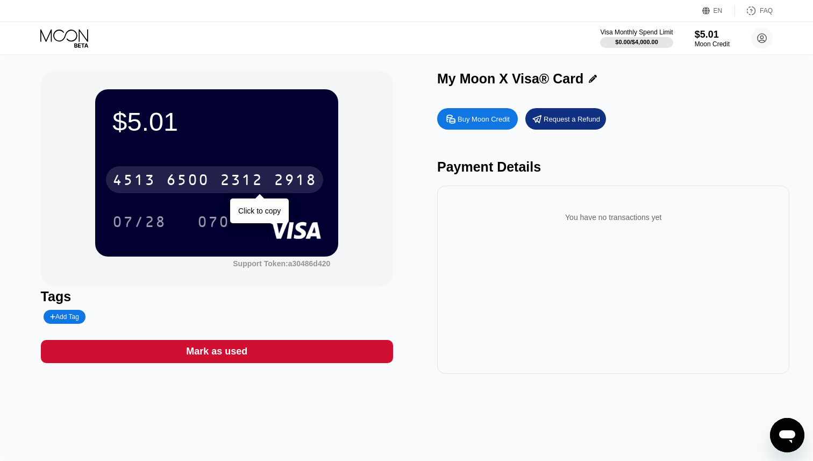
click at [277, 179] on div "2918" at bounding box center [295, 181] width 43 height 17
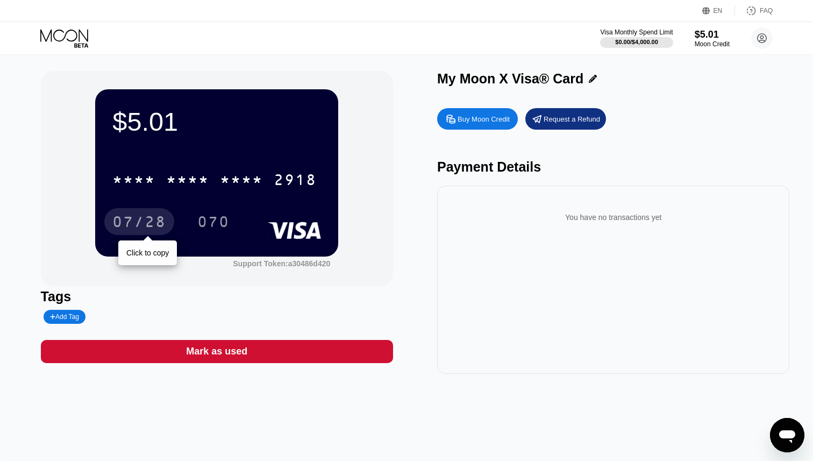
click at [139, 226] on div "07/28" at bounding box center [139, 223] width 54 height 17
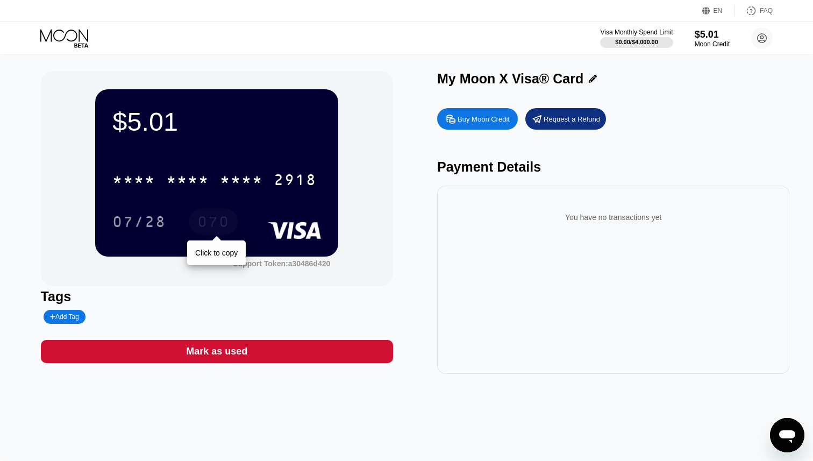
click at [211, 219] on div "070" at bounding box center [213, 223] width 32 height 17
click at [770, 9] on div "FAQ" at bounding box center [766, 11] width 13 height 8
click at [757, 31] on circle at bounding box center [762, 38] width 22 height 22
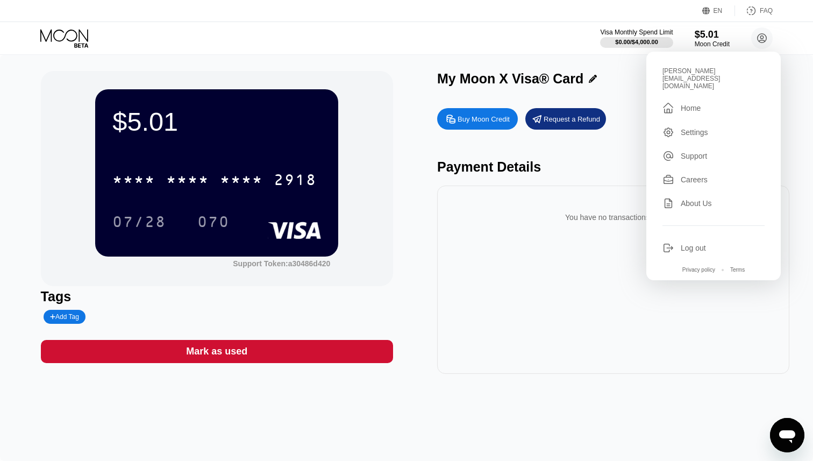
click at [711, 102] on div " Home" at bounding box center [713, 108] width 102 height 13
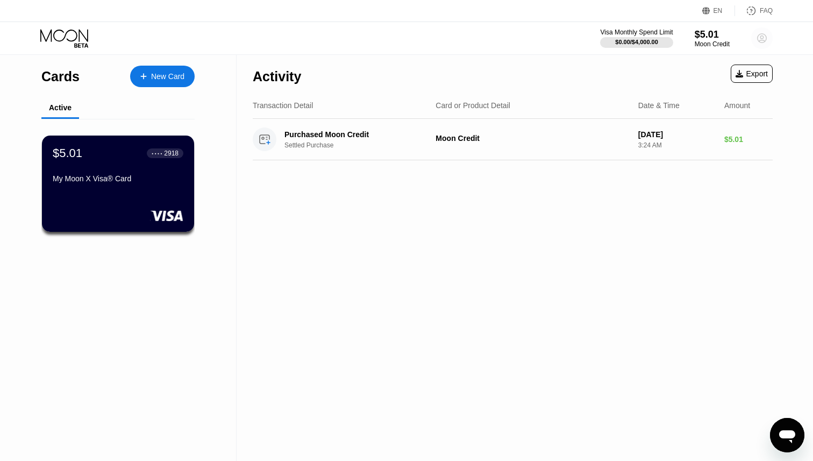
click at [762, 32] on circle at bounding box center [762, 38] width 22 height 22
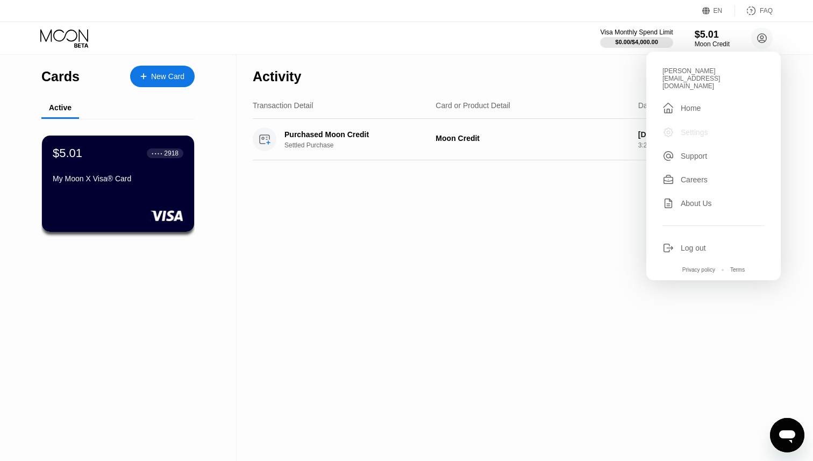
click at [718, 126] on div "Settings" at bounding box center [713, 132] width 102 height 12
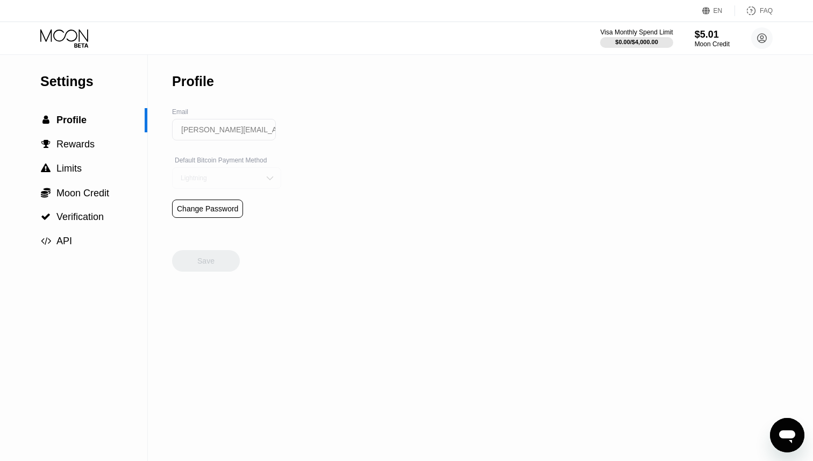
click at [227, 177] on div "Lightning" at bounding box center [218, 178] width 81 height 8
click at [322, 189] on div "Settings  Profile  Rewards  Limits  Moon Credit  Verification  API Profil…" at bounding box center [406, 258] width 813 height 406
click at [324, 156] on div "Settings  Profile  Rewards  Limits  Moon Credit  Verification  API Profil…" at bounding box center [406, 258] width 813 height 406
click at [265, 173] on div at bounding box center [270, 178] width 11 height 11
click at [73, 143] on span "Rewards" at bounding box center [75, 144] width 38 height 11
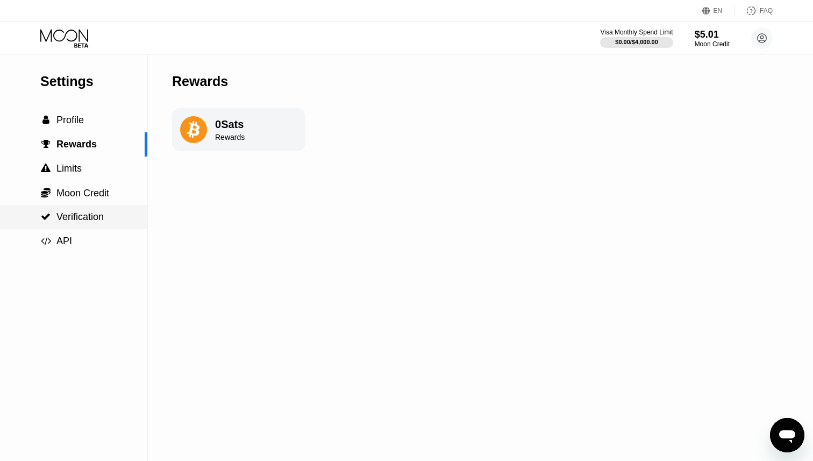
click at [86, 209] on div " Verification" at bounding box center [73, 217] width 147 height 24
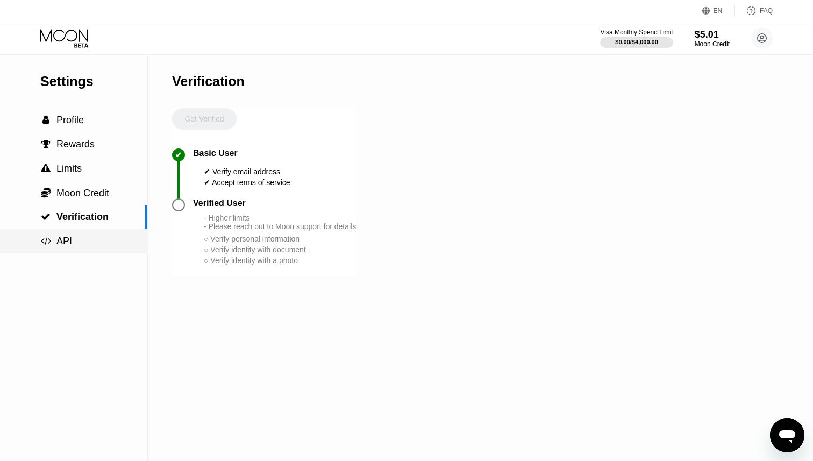
click at [77, 236] on div " API" at bounding box center [73, 241] width 147 height 11
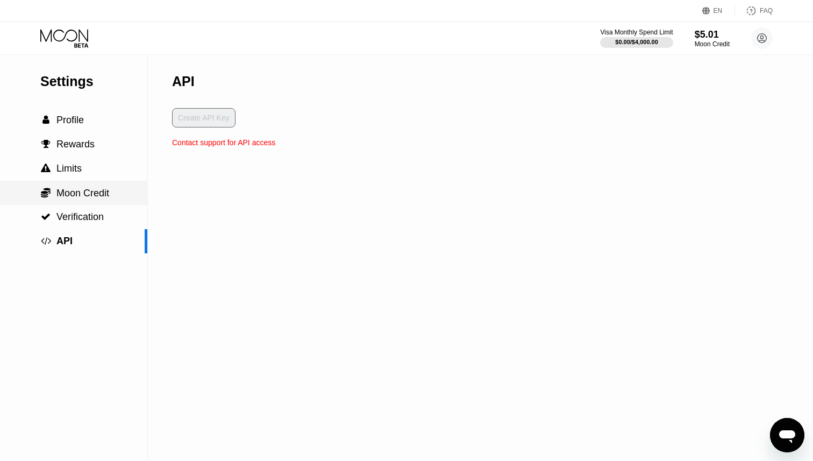
click at [90, 198] on span "Moon Credit" at bounding box center [82, 193] width 53 height 11
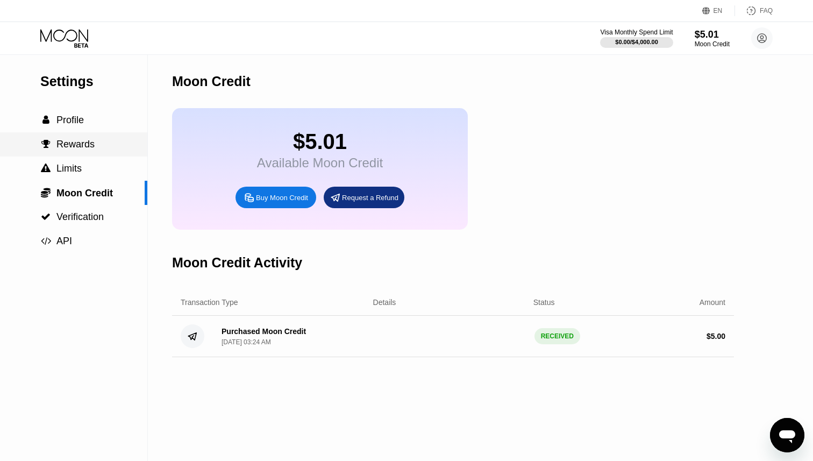
click at [82, 151] on div " Rewards" at bounding box center [73, 144] width 147 height 24
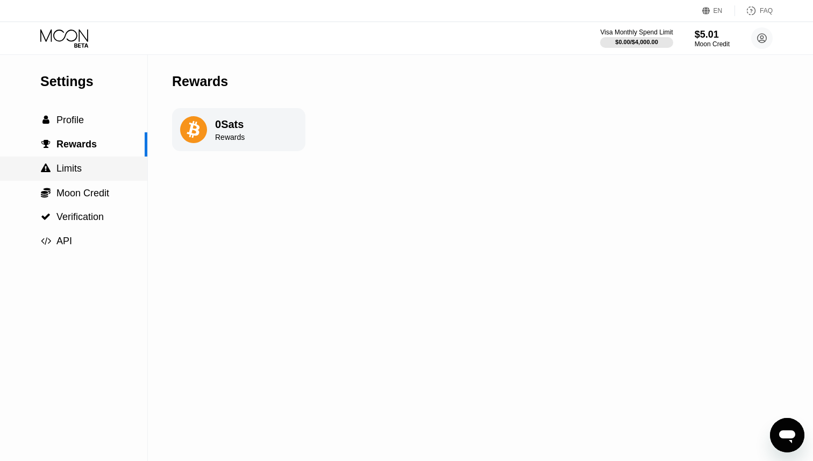
click at [75, 169] on span "Limits" at bounding box center [68, 168] width 25 height 11
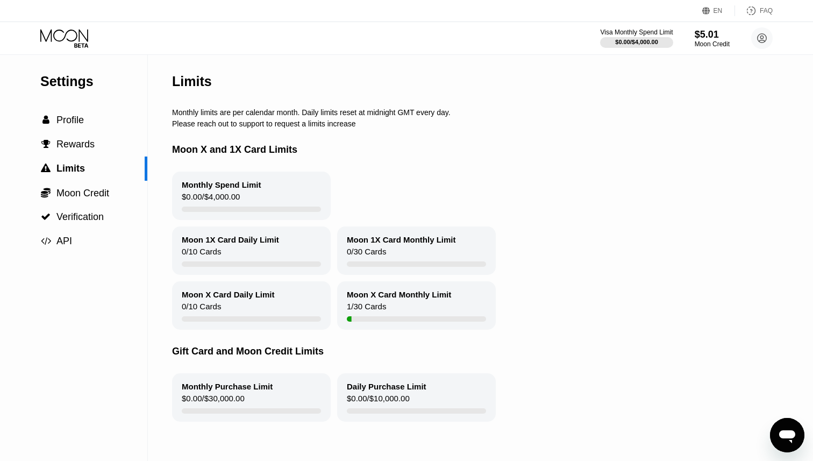
click at [80, 41] on icon at bounding box center [65, 38] width 50 height 19
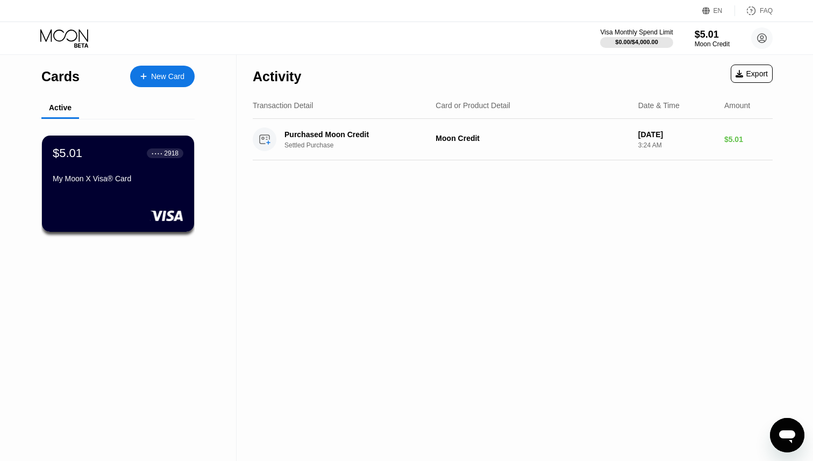
click at [573, 195] on div "Activity Export Transaction Detail Card or Product Detail Date & Time Amount Pu…" at bounding box center [513, 258] width 552 height 406
click at [508, 138] on div "Moon Credit" at bounding box center [533, 138] width 194 height 9
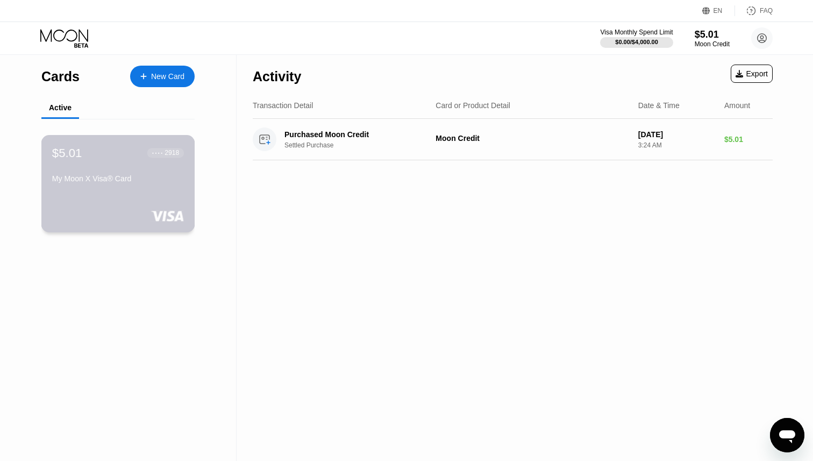
click at [124, 186] on div "My Moon X Visa® Card" at bounding box center [118, 180] width 132 height 13
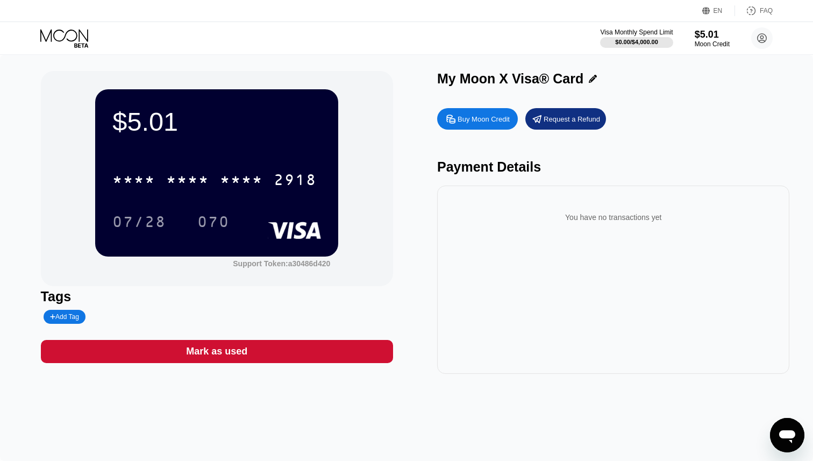
click at [623, 220] on div "You have no transactions yet" at bounding box center [613, 217] width 335 height 30
click at [623, 218] on div "You have no transactions yet" at bounding box center [613, 217] width 335 height 30
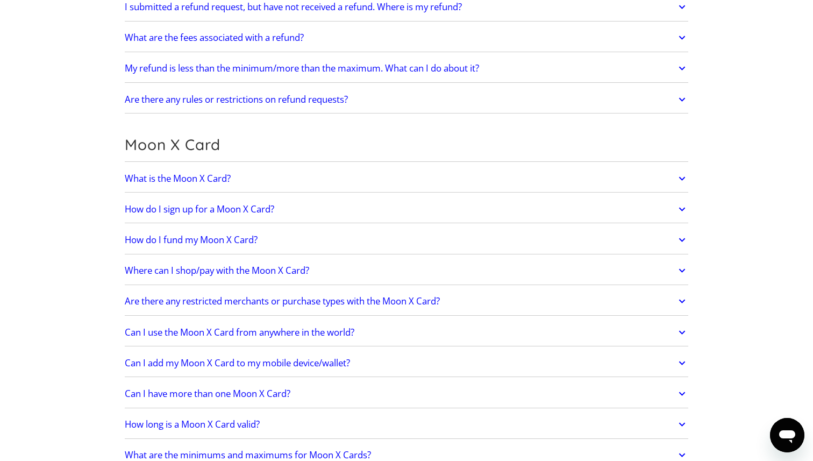
scroll to position [671, 0]
click at [320, 269] on link "Where can I shop/pay with the Moon X Card?" at bounding box center [407, 270] width 564 height 23
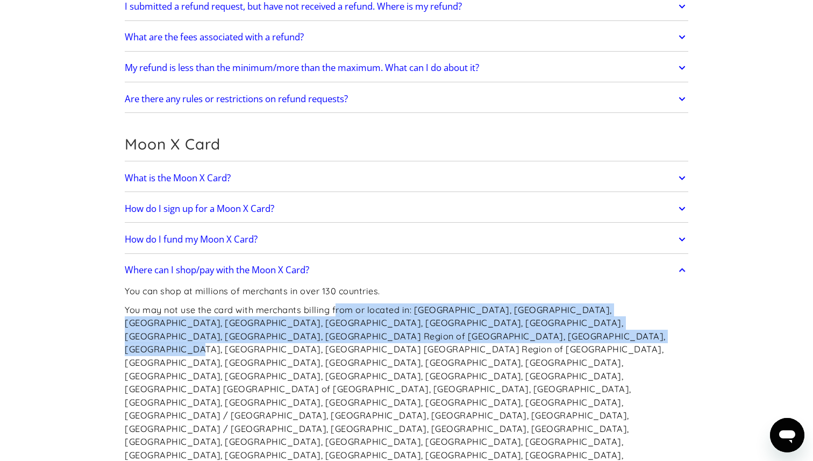
drag, startPoint x: 339, startPoint y: 309, endPoint x: 411, endPoint y: 338, distance: 78.2
click at [411, 338] on p "You may not use the card with merchants billing from or located in: [GEOGRAPHIC…" at bounding box center [407, 395] width 564 height 185
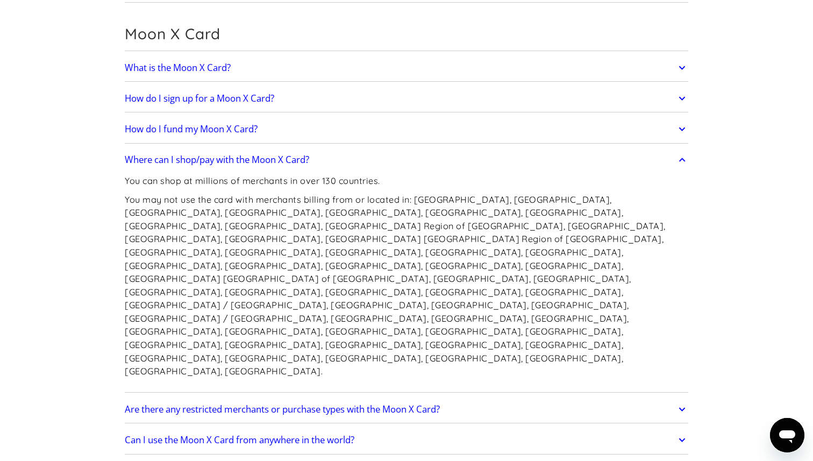
scroll to position [783, 0]
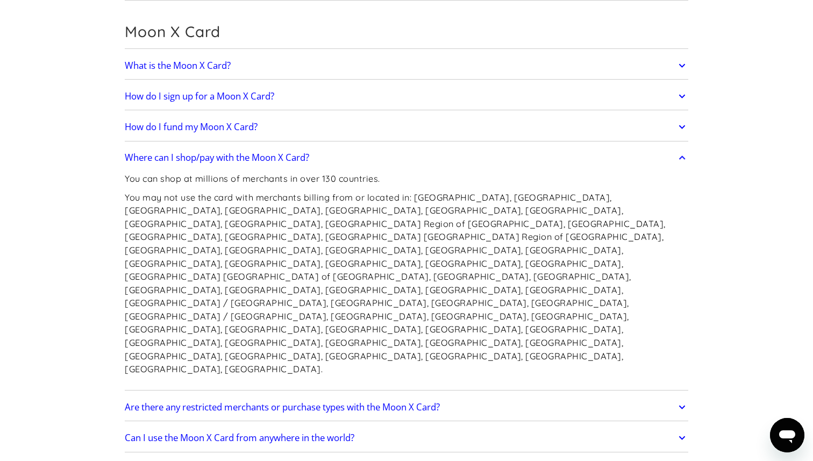
click at [362, 402] on h2 "Are there any restricted merchants or purchase types with the Moon X Card?" at bounding box center [282, 407] width 315 height 11
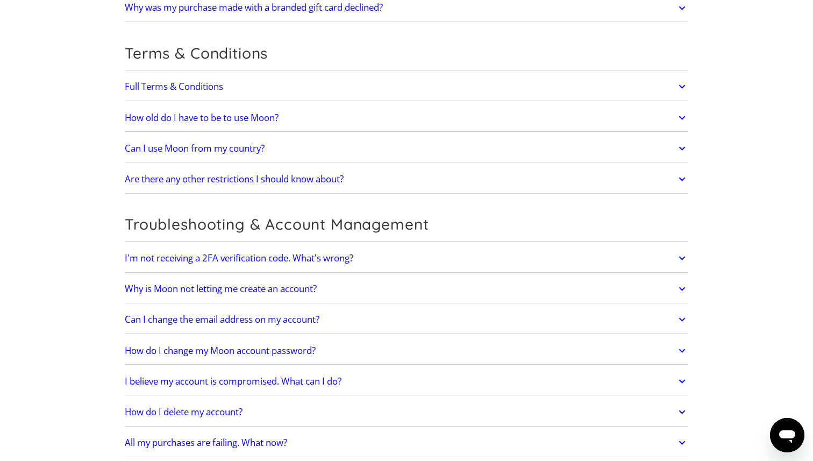
scroll to position [2681, 0]
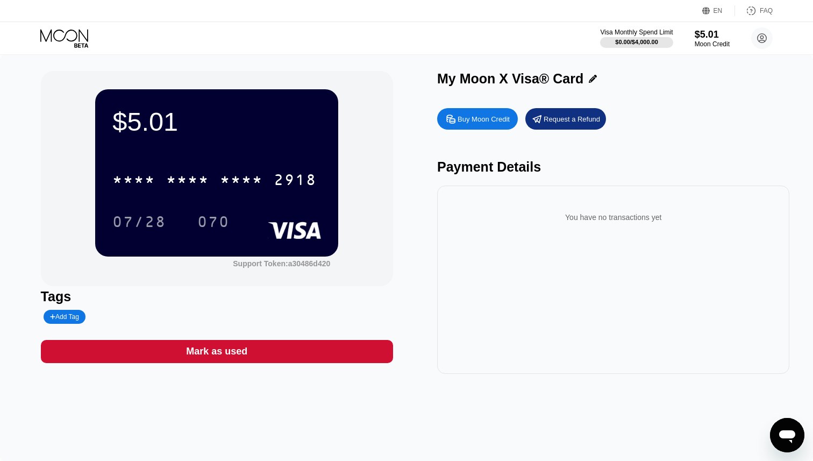
click at [68, 33] on icon at bounding box center [65, 38] width 50 height 19
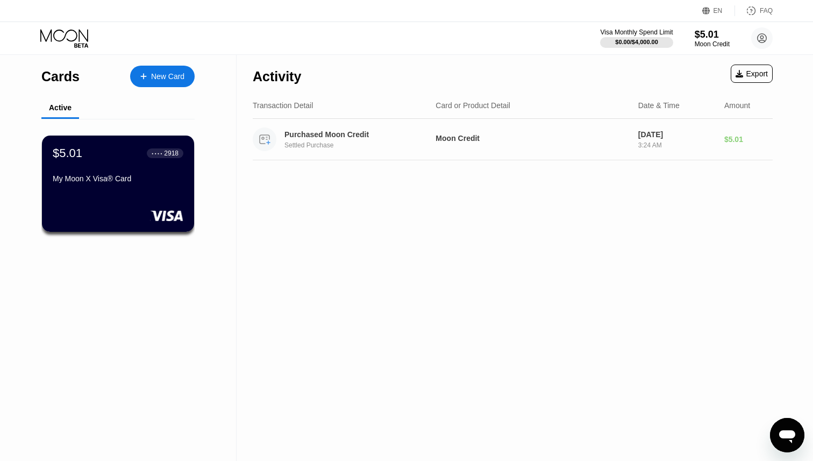
click at [498, 142] on div "Moon Credit" at bounding box center [533, 138] width 194 height 9
